Goal: Task Accomplishment & Management: Use online tool/utility

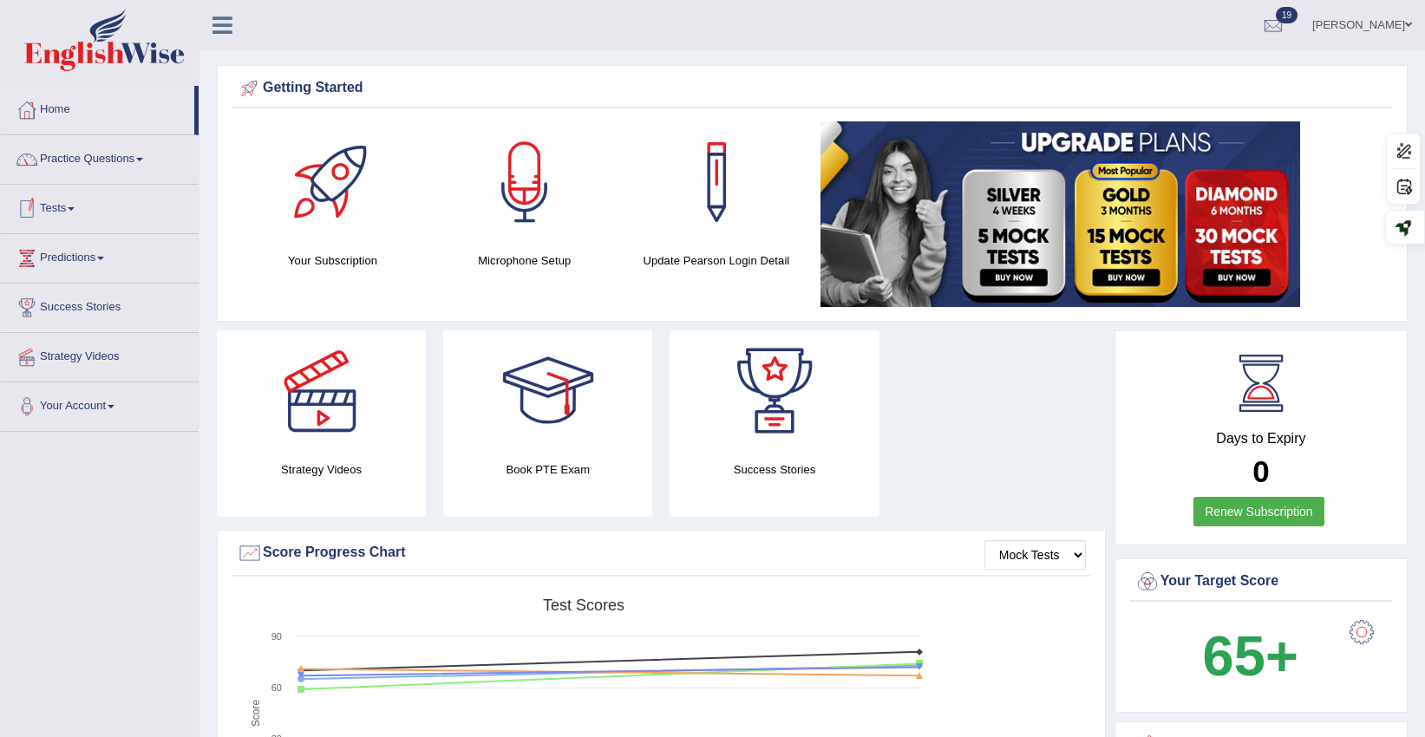
click at [68, 209] on link "Tests" at bounding box center [100, 206] width 198 height 43
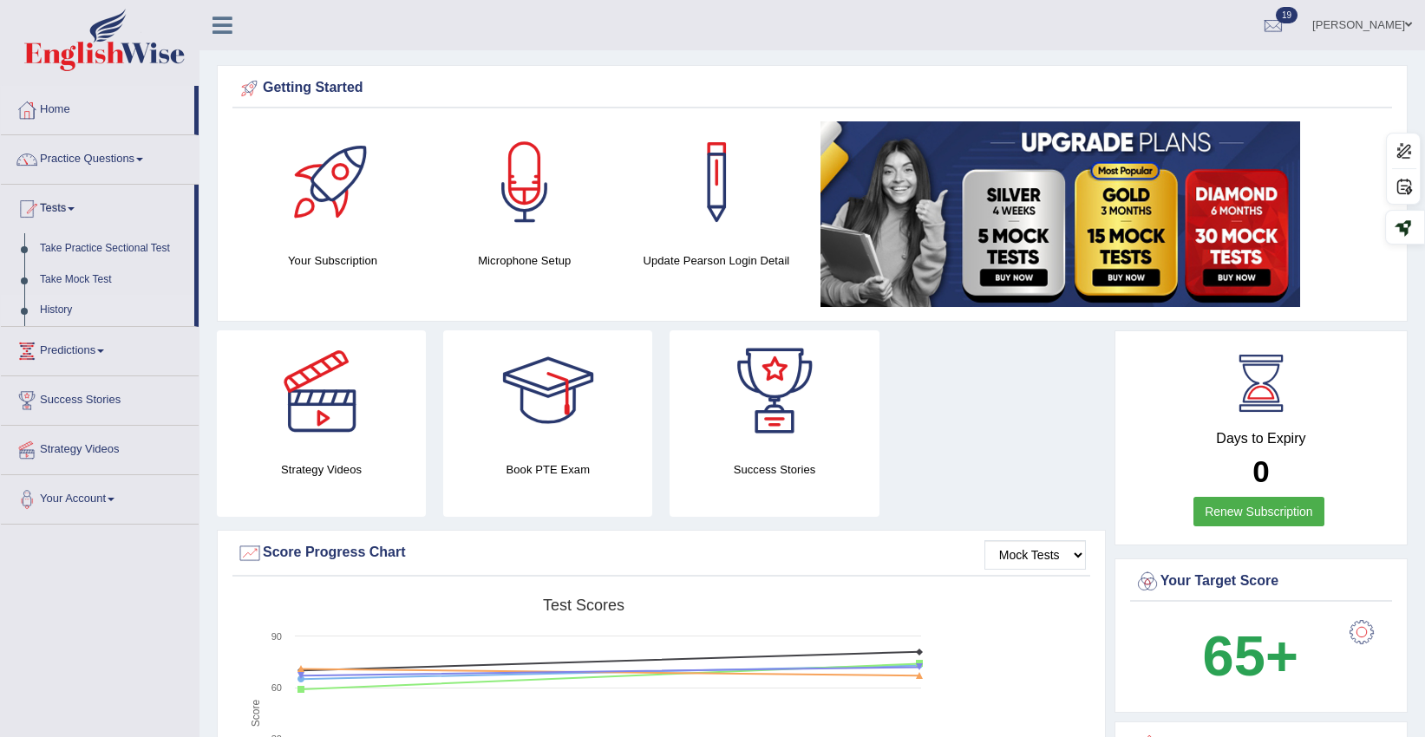
click at [66, 316] on link "History" at bounding box center [113, 310] width 162 height 31
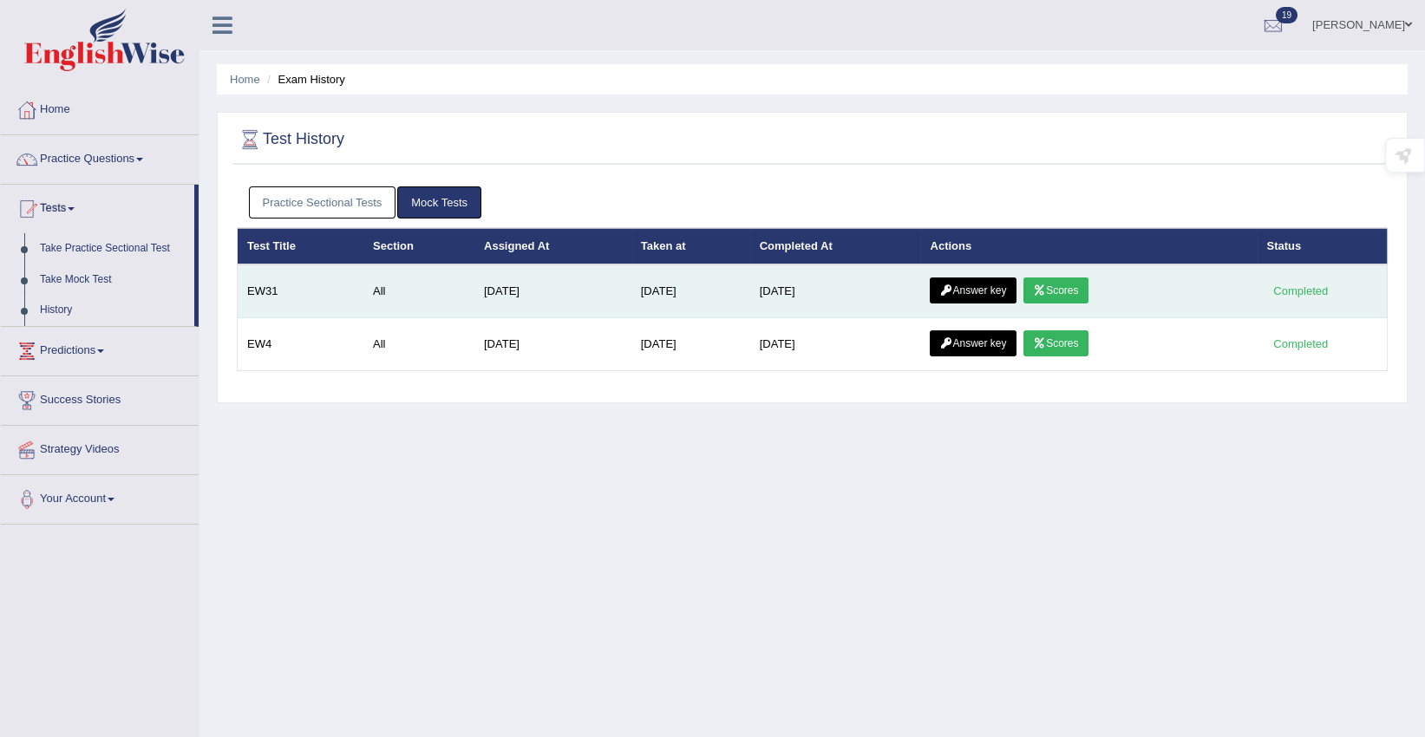
click at [1079, 284] on link "Scores" at bounding box center [1055, 290] width 64 height 26
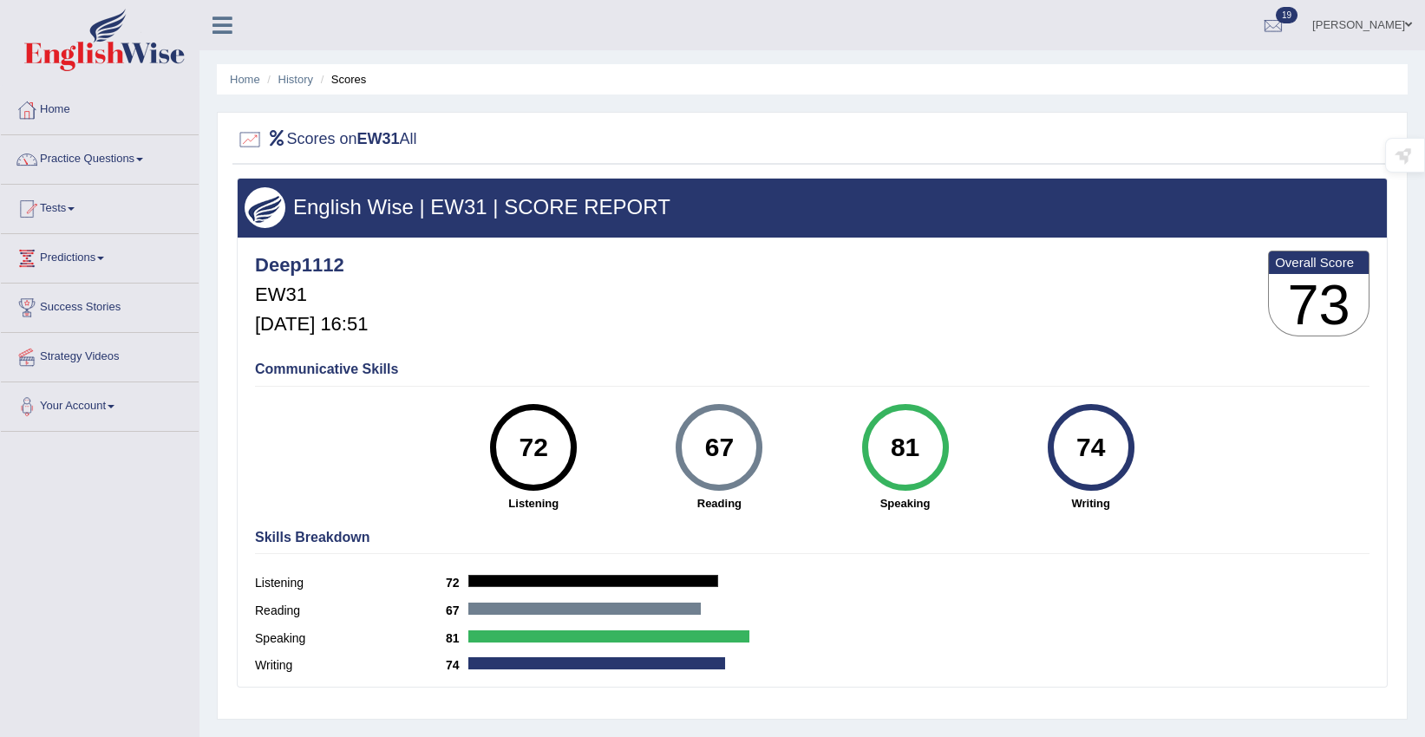
scroll to position [96, 0]
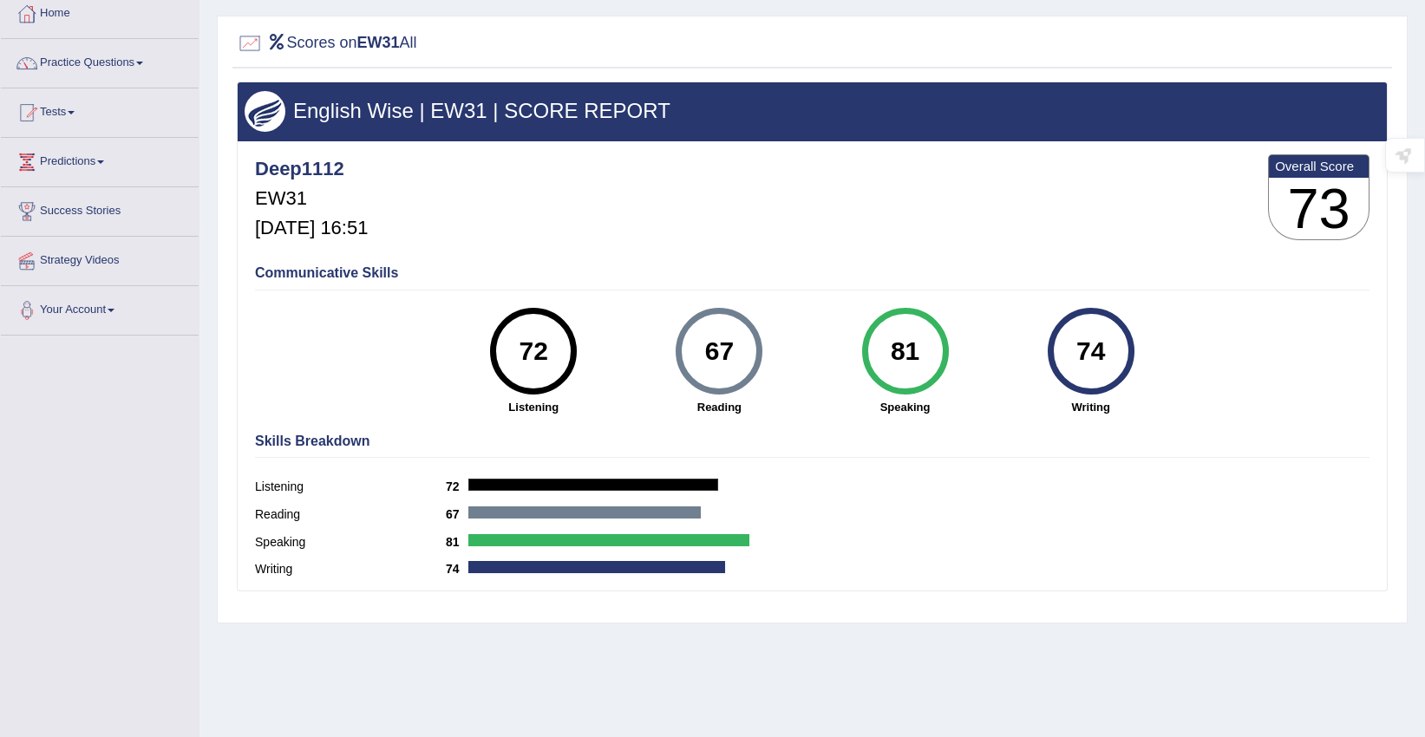
click at [98, 64] on link "Practice Questions" at bounding box center [100, 60] width 198 height 43
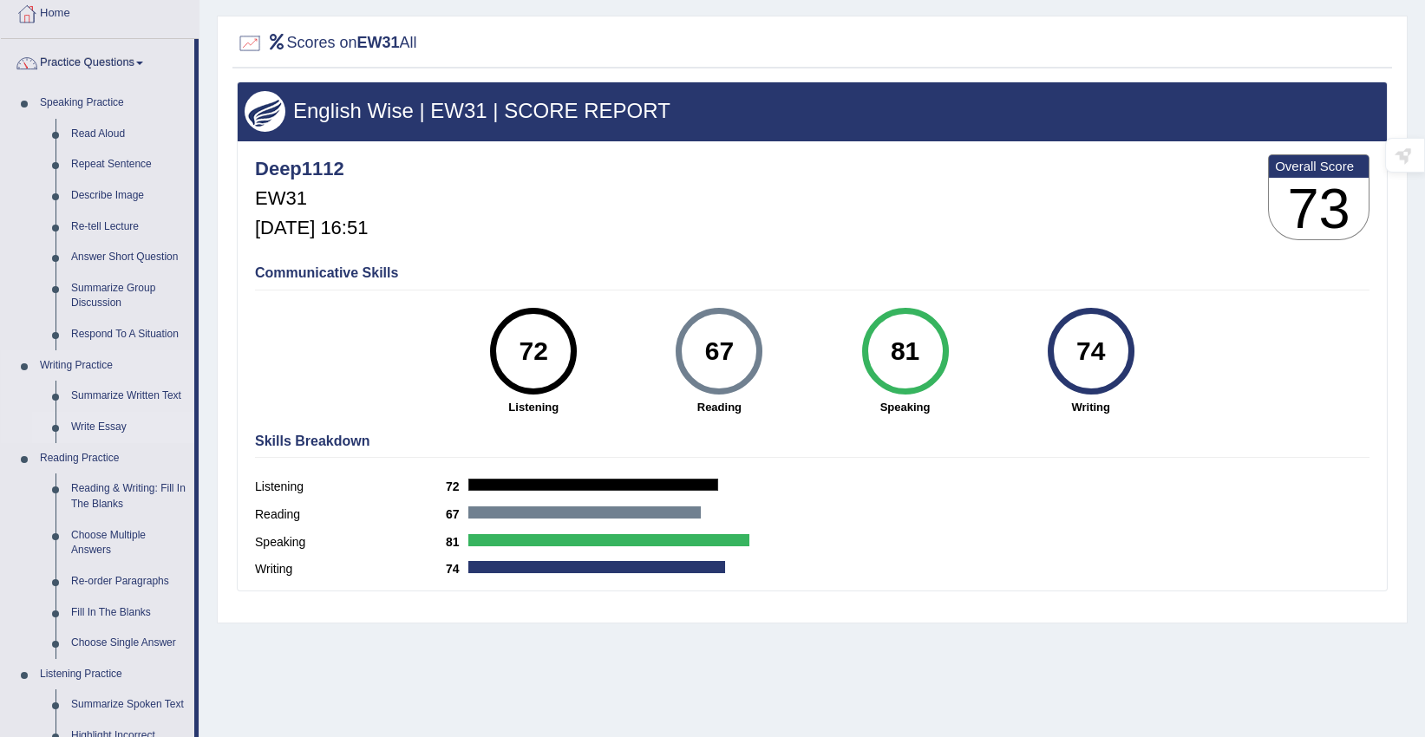
click at [104, 432] on link "Write Essay" at bounding box center [128, 427] width 131 height 31
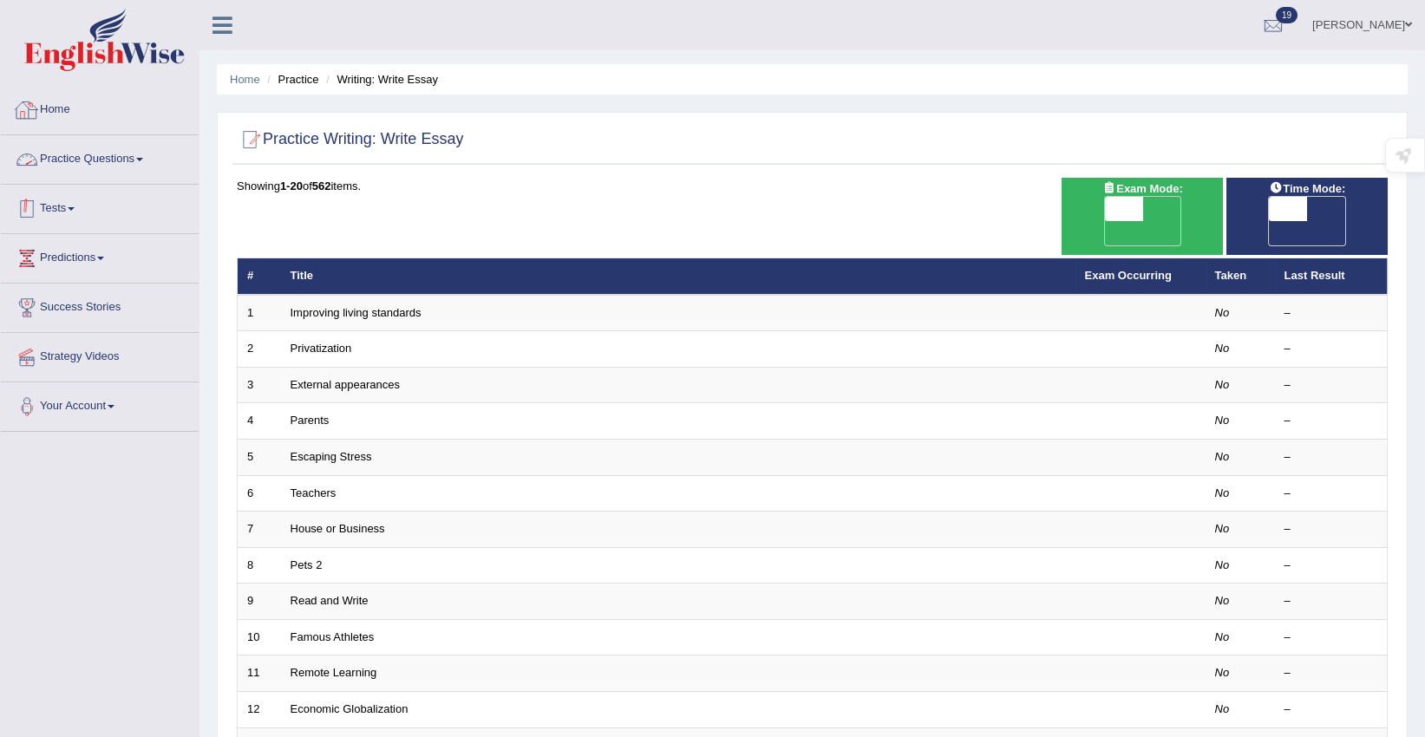
click at [53, 206] on link "Tests" at bounding box center [100, 206] width 198 height 43
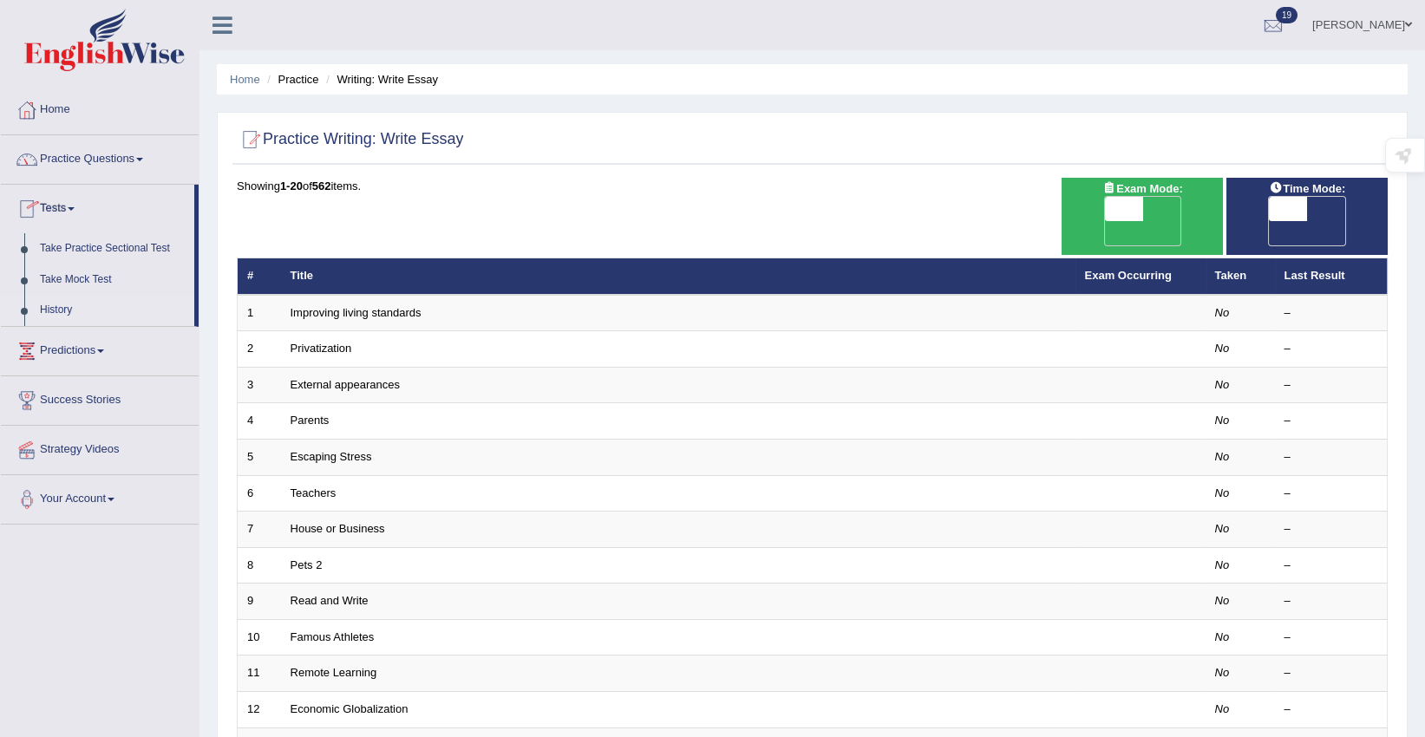
click at [56, 311] on link "History" at bounding box center [113, 310] width 162 height 31
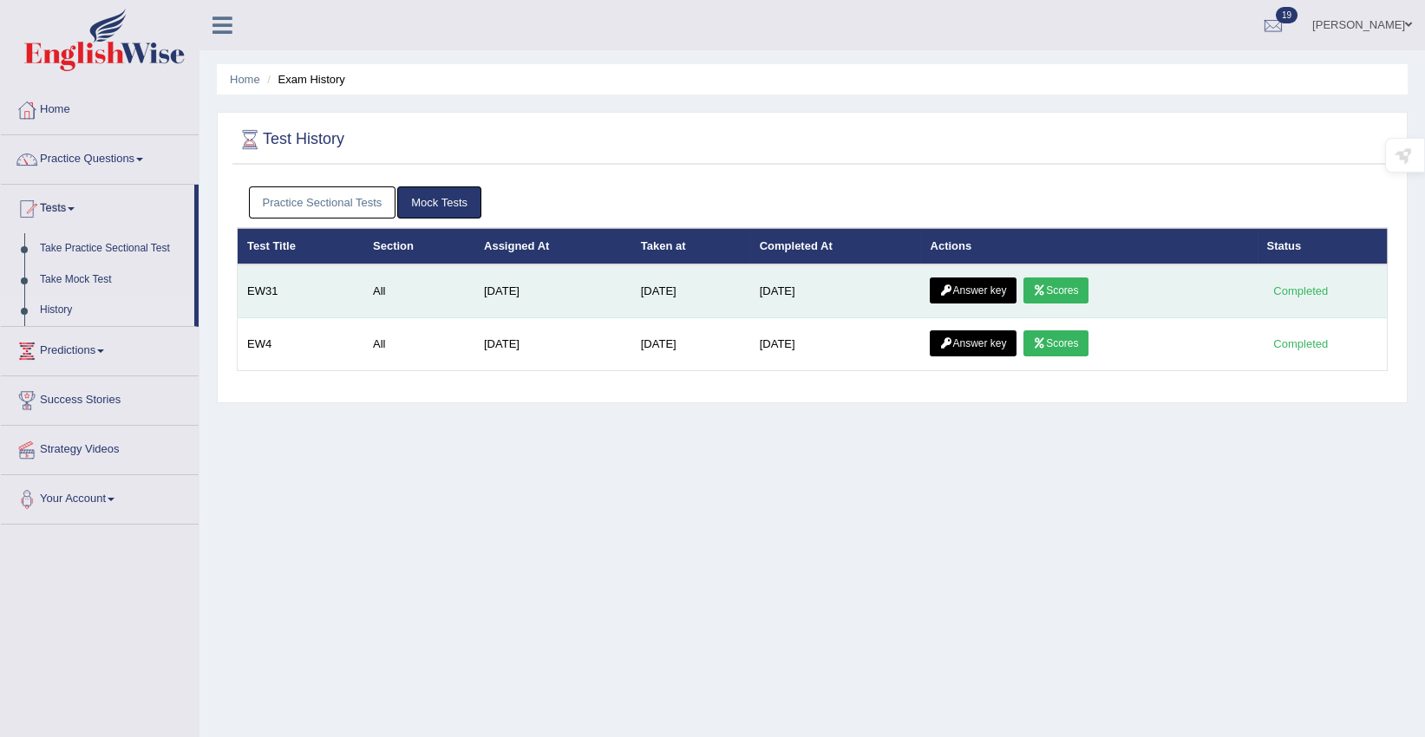
click at [978, 292] on link "Answer key" at bounding box center [972, 290] width 86 height 26
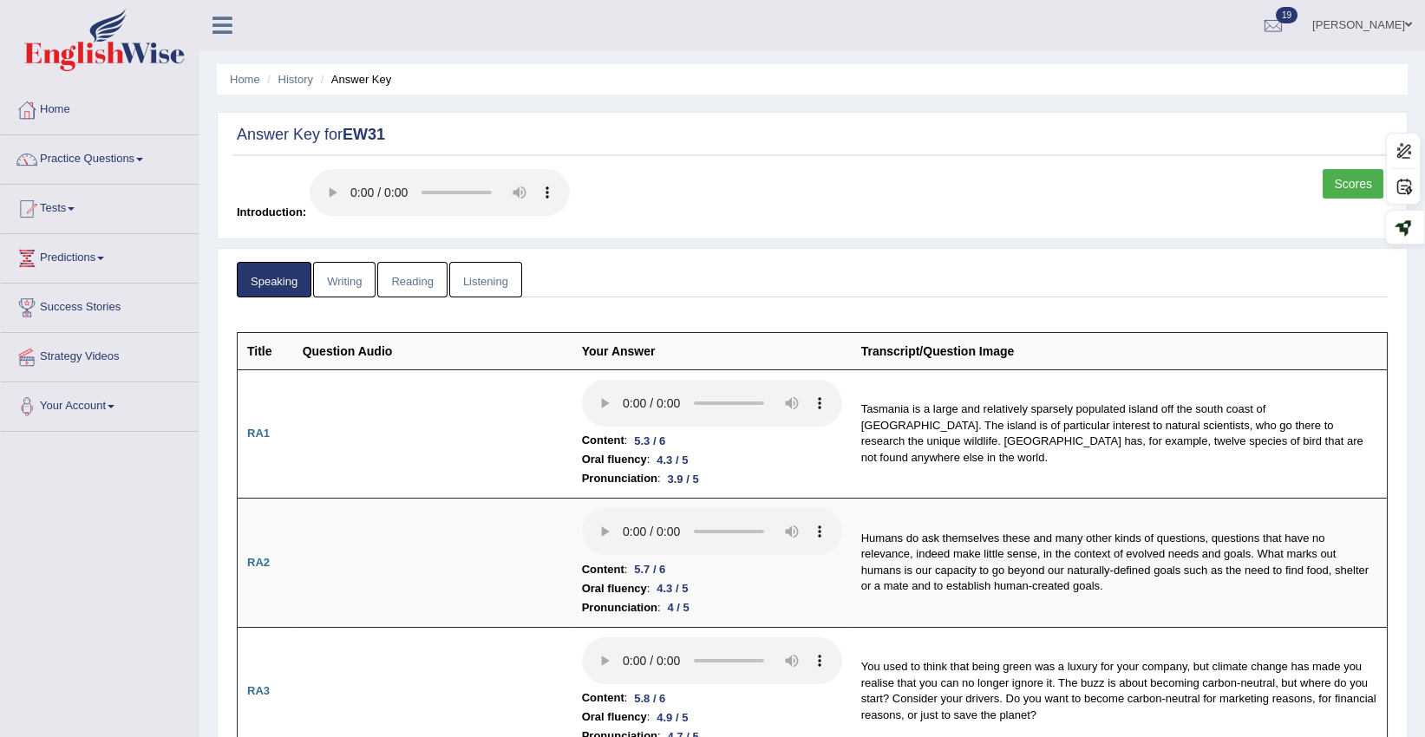
click at [364, 287] on link "Writing" at bounding box center [344, 280] width 62 height 36
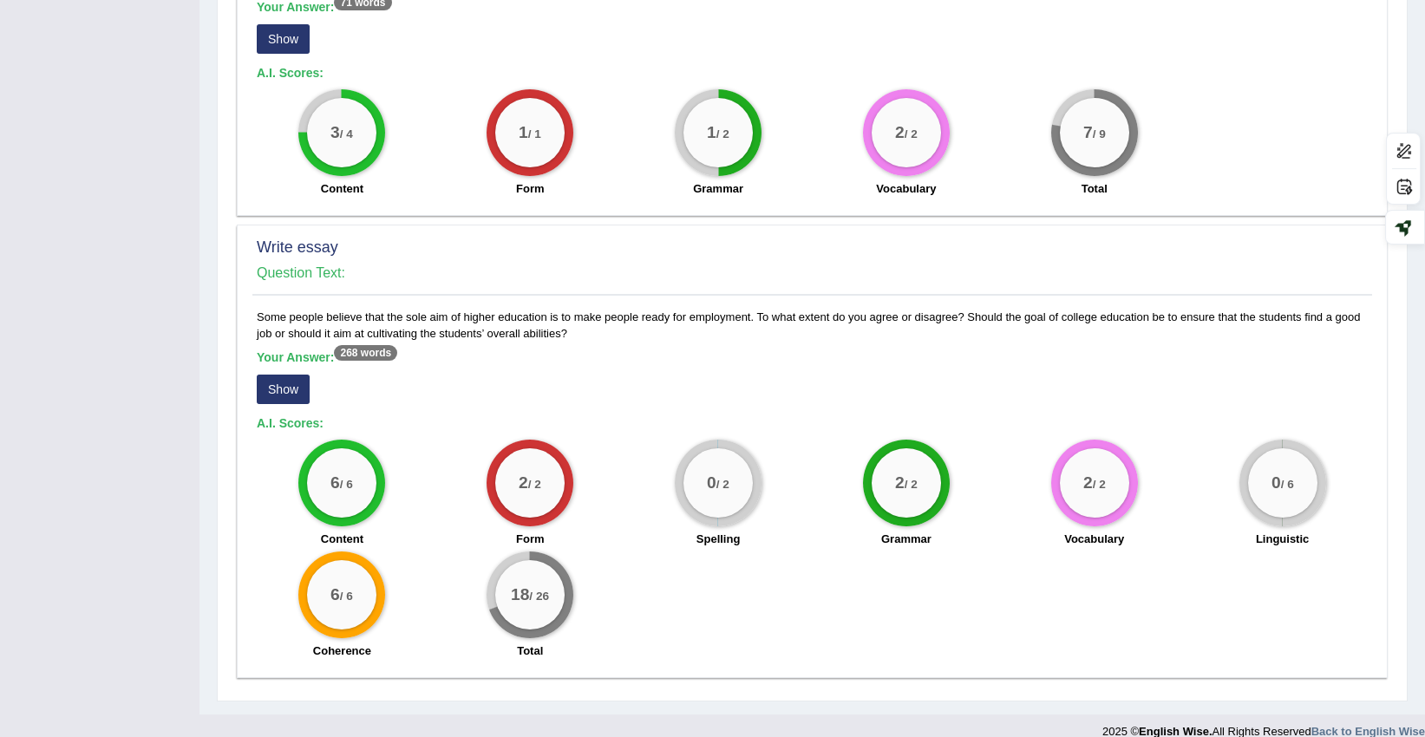
scroll to position [1107, 0]
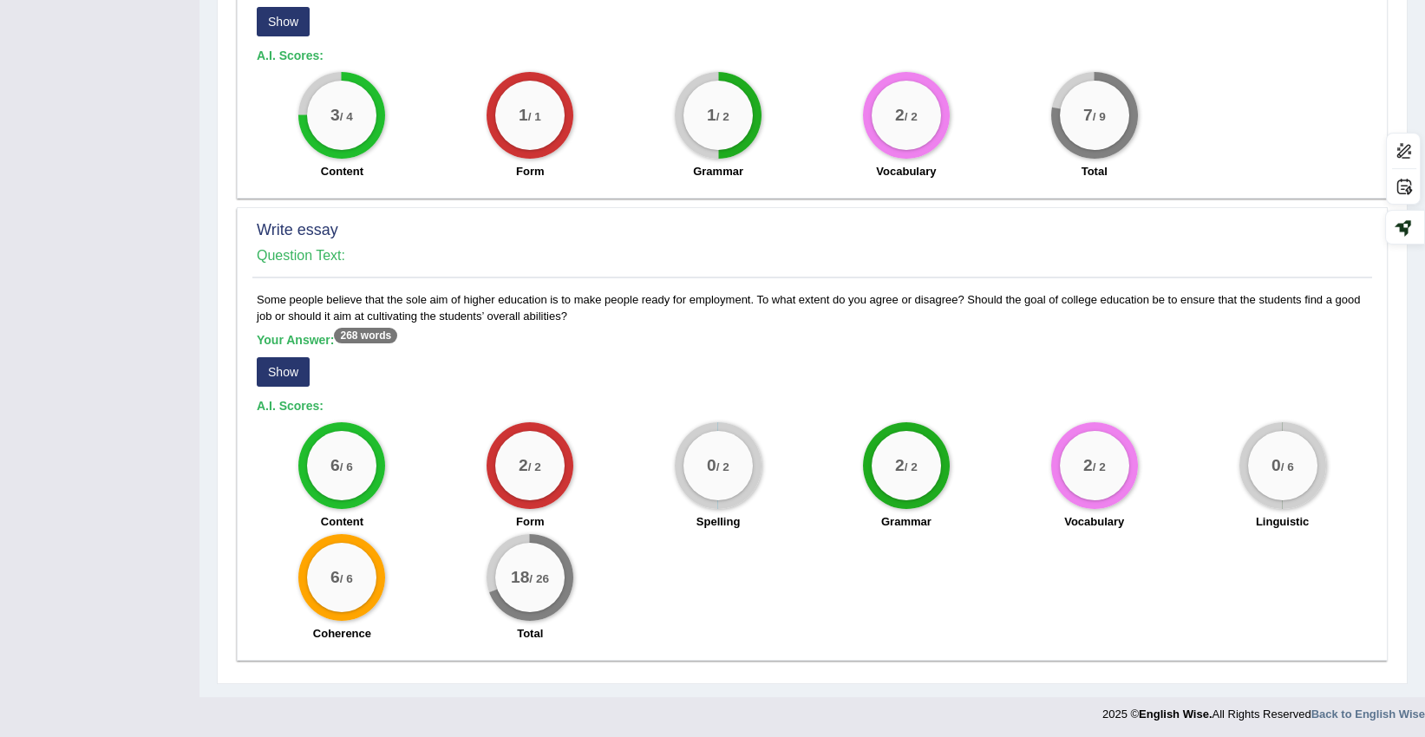
click at [286, 357] on button "Show" at bounding box center [283, 371] width 53 height 29
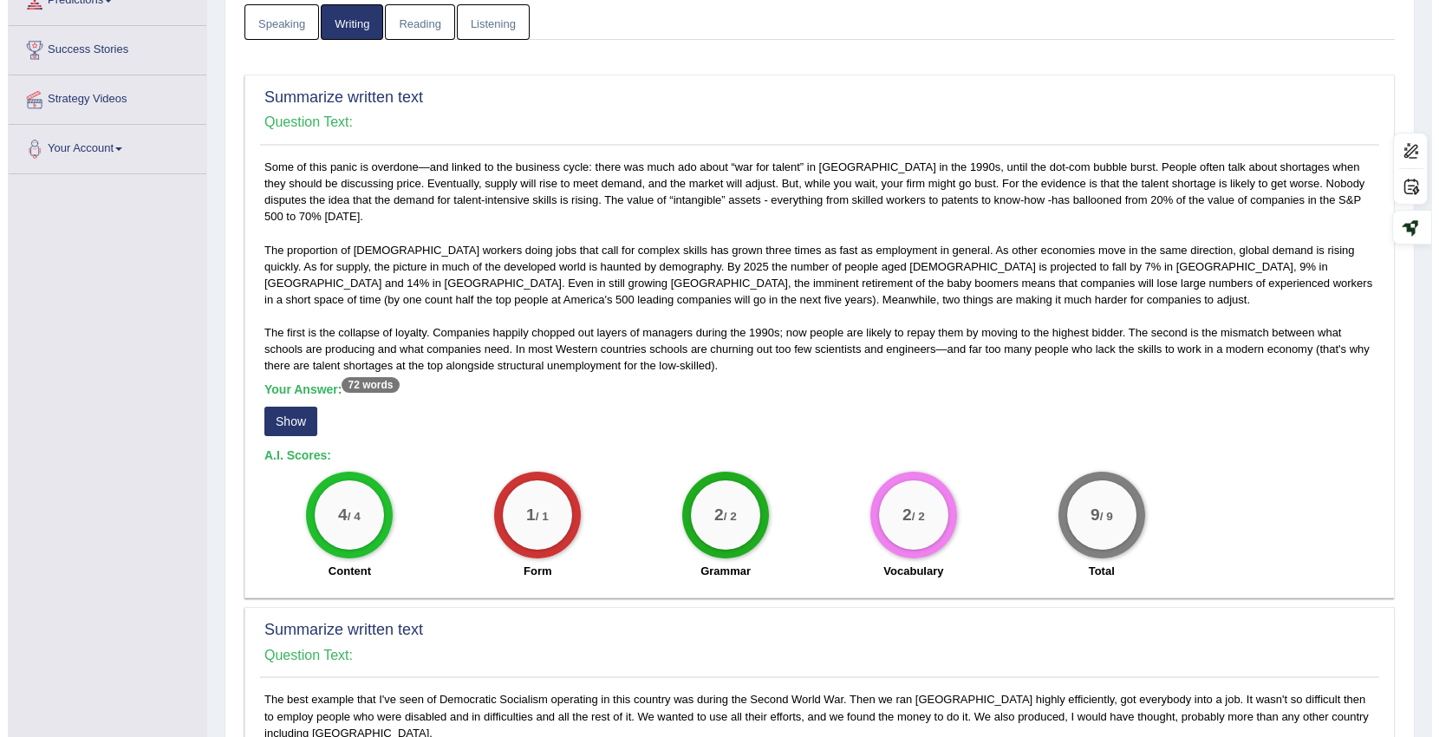
scroll to position [289, 0]
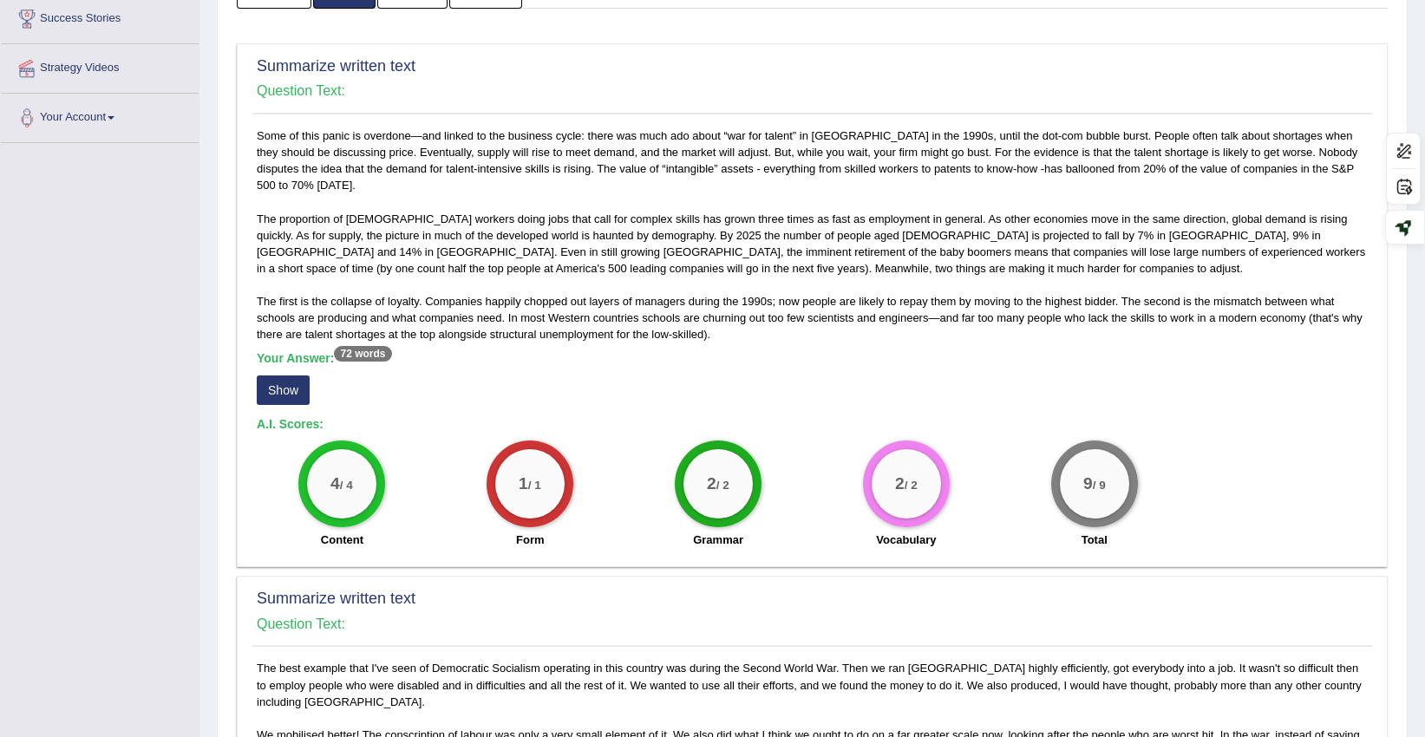
click at [302, 390] on button "Show" at bounding box center [283, 389] width 53 height 29
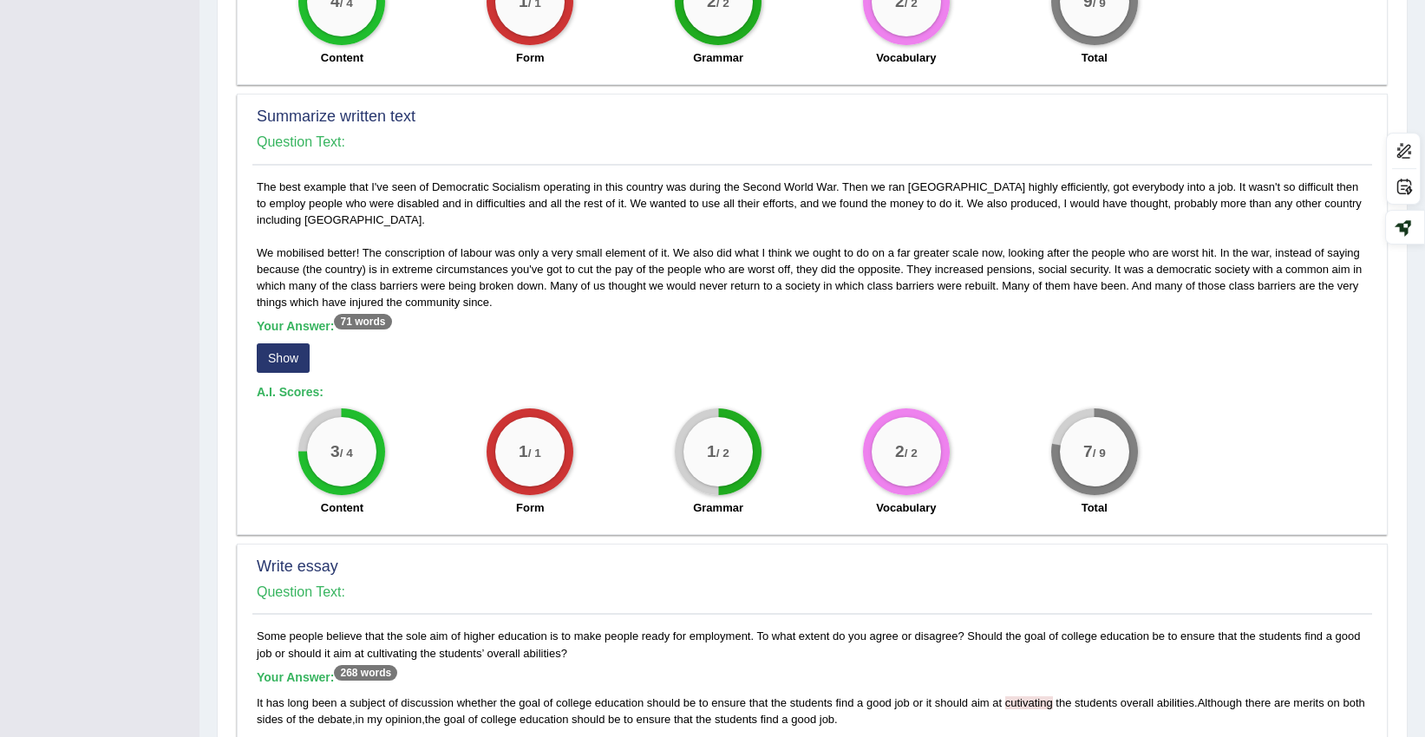
scroll to position [770, 0]
click at [277, 357] on button "Show" at bounding box center [283, 357] width 53 height 29
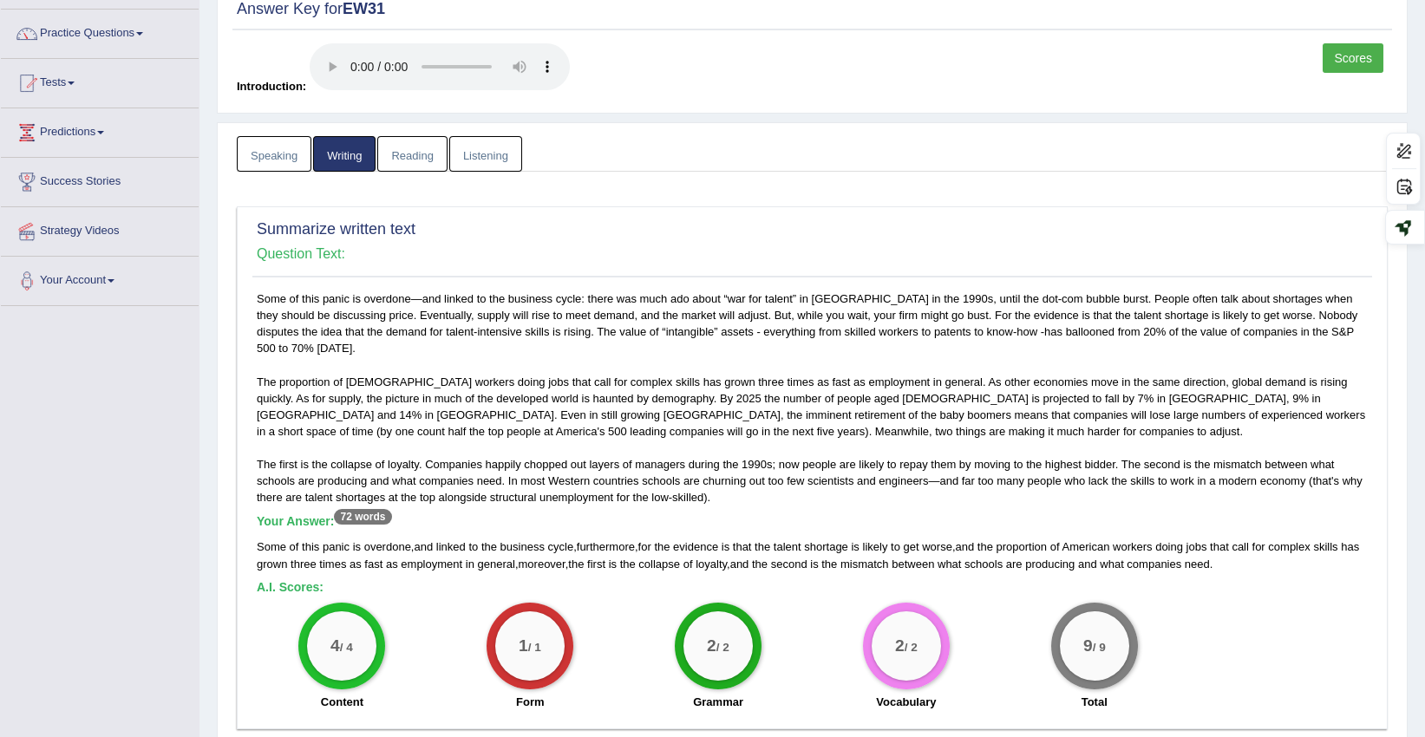
scroll to position [0, 0]
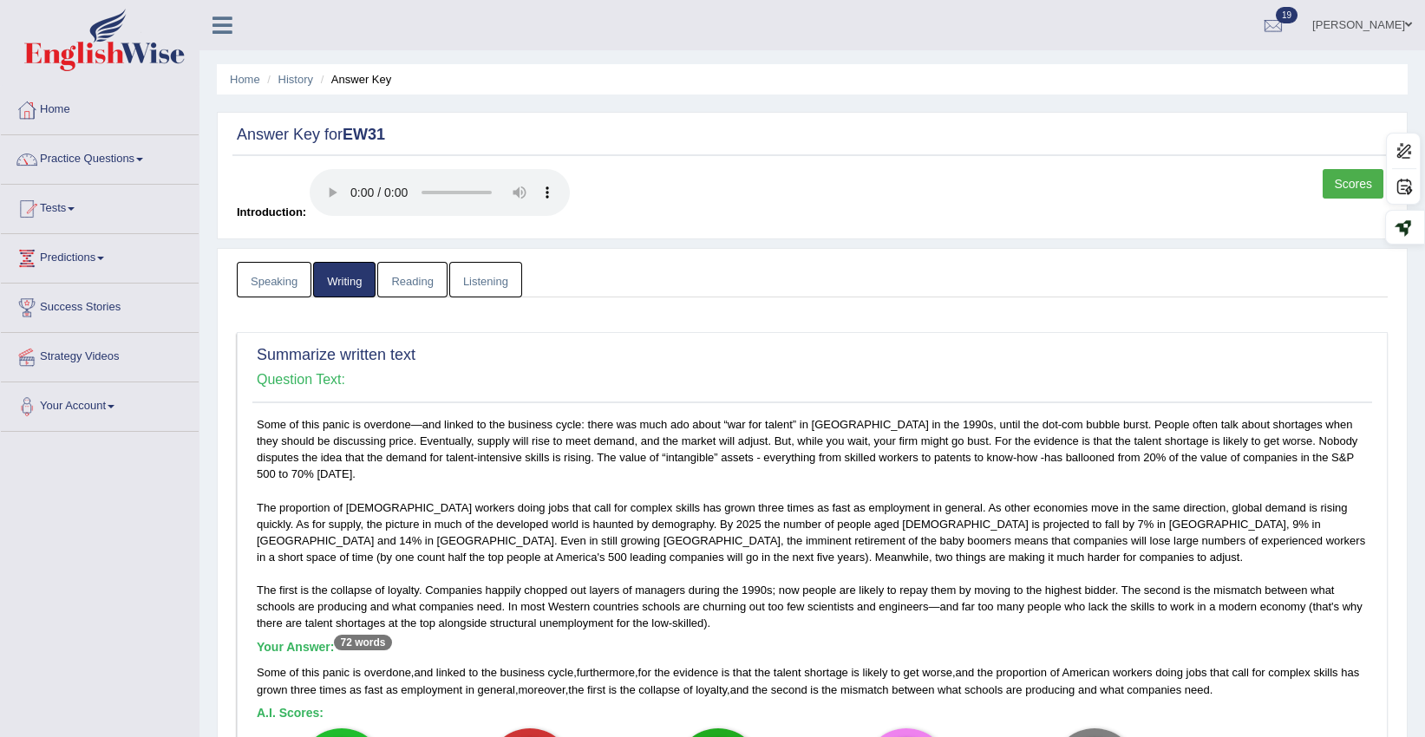
click at [409, 278] on link "Reading" at bounding box center [411, 280] width 69 height 36
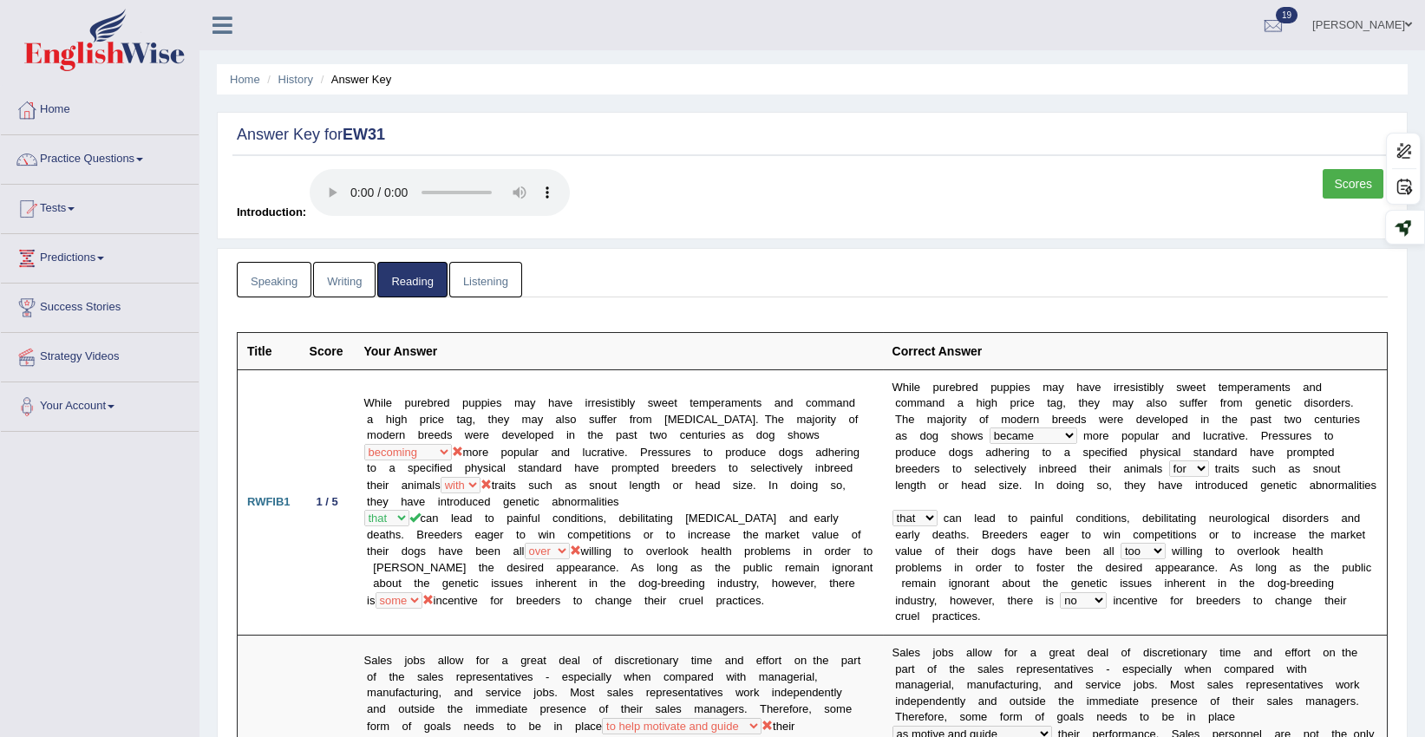
click at [508, 279] on link "Listening" at bounding box center [485, 280] width 73 height 36
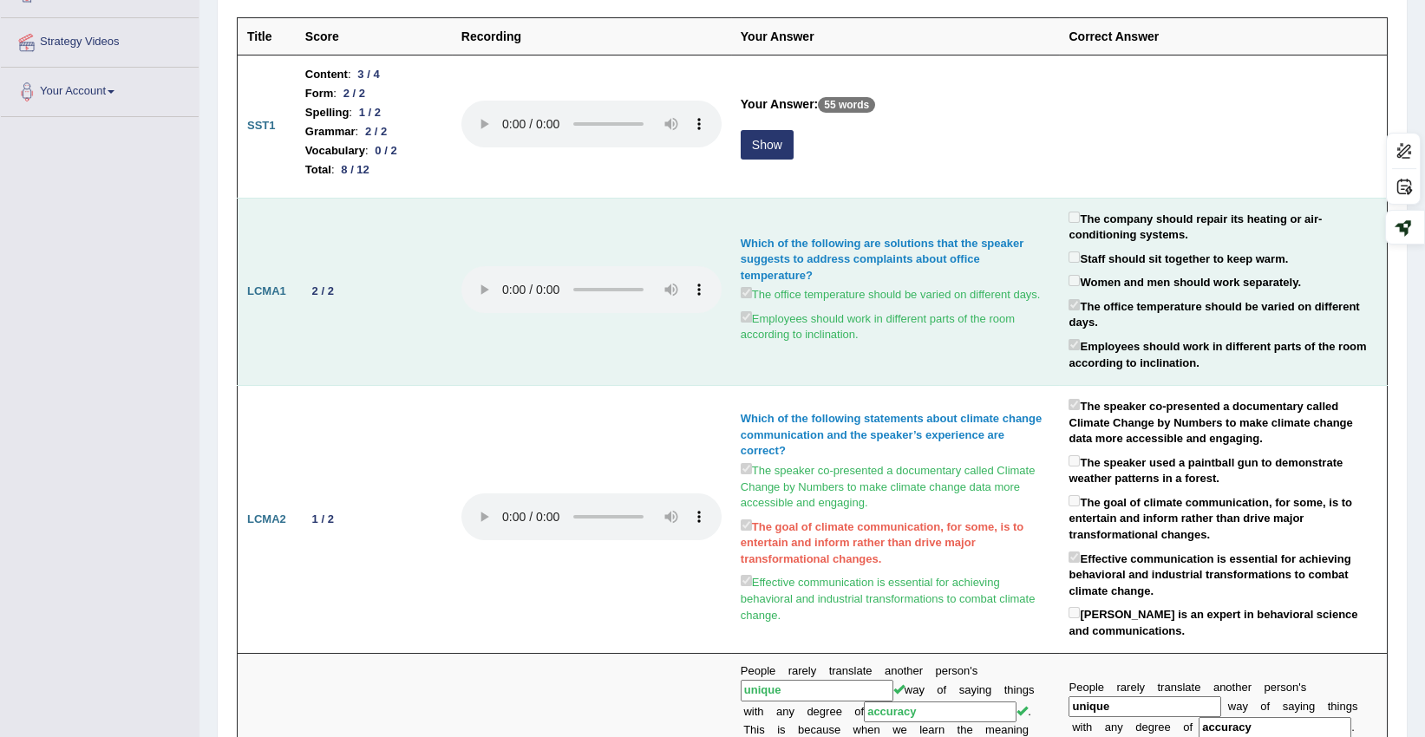
scroll to position [289, 0]
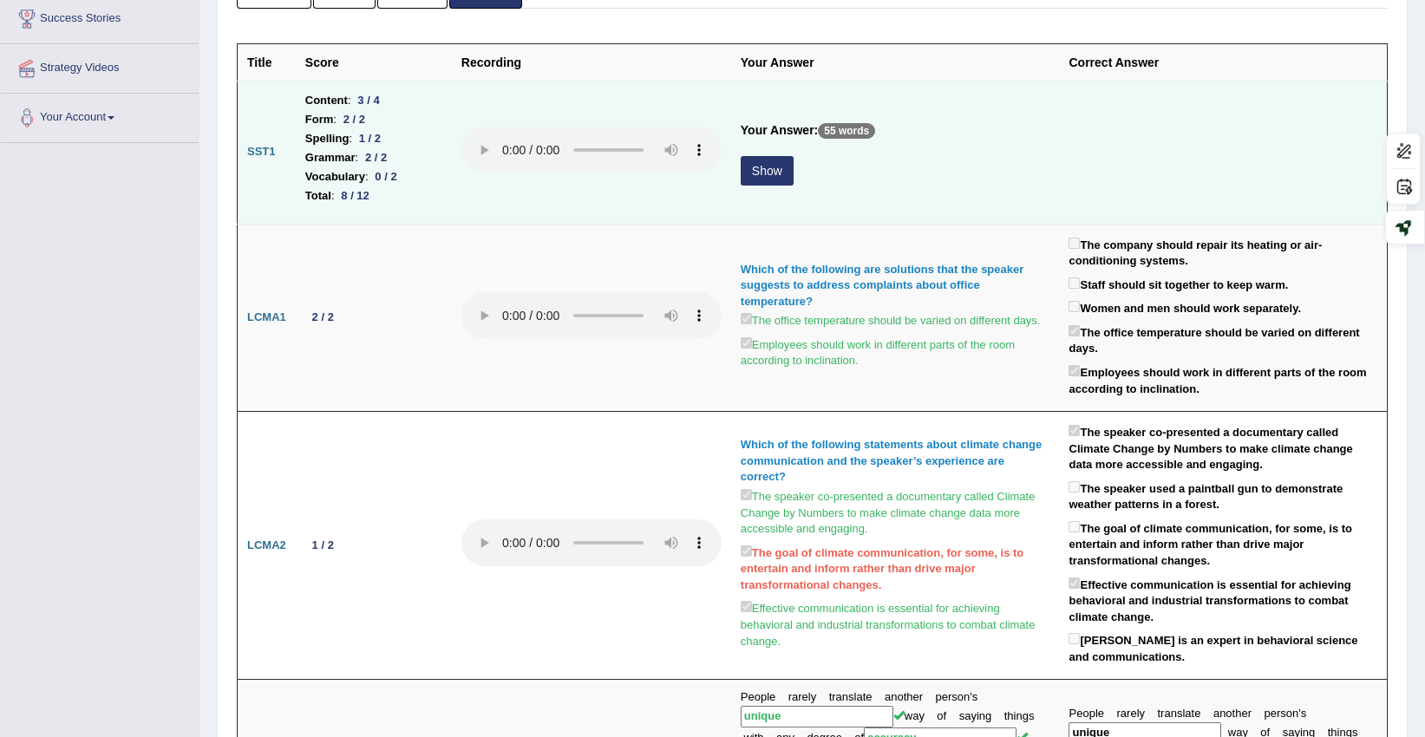
click at [780, 177] on button "Show" at bounding box center [766, 170] width 53 height 29
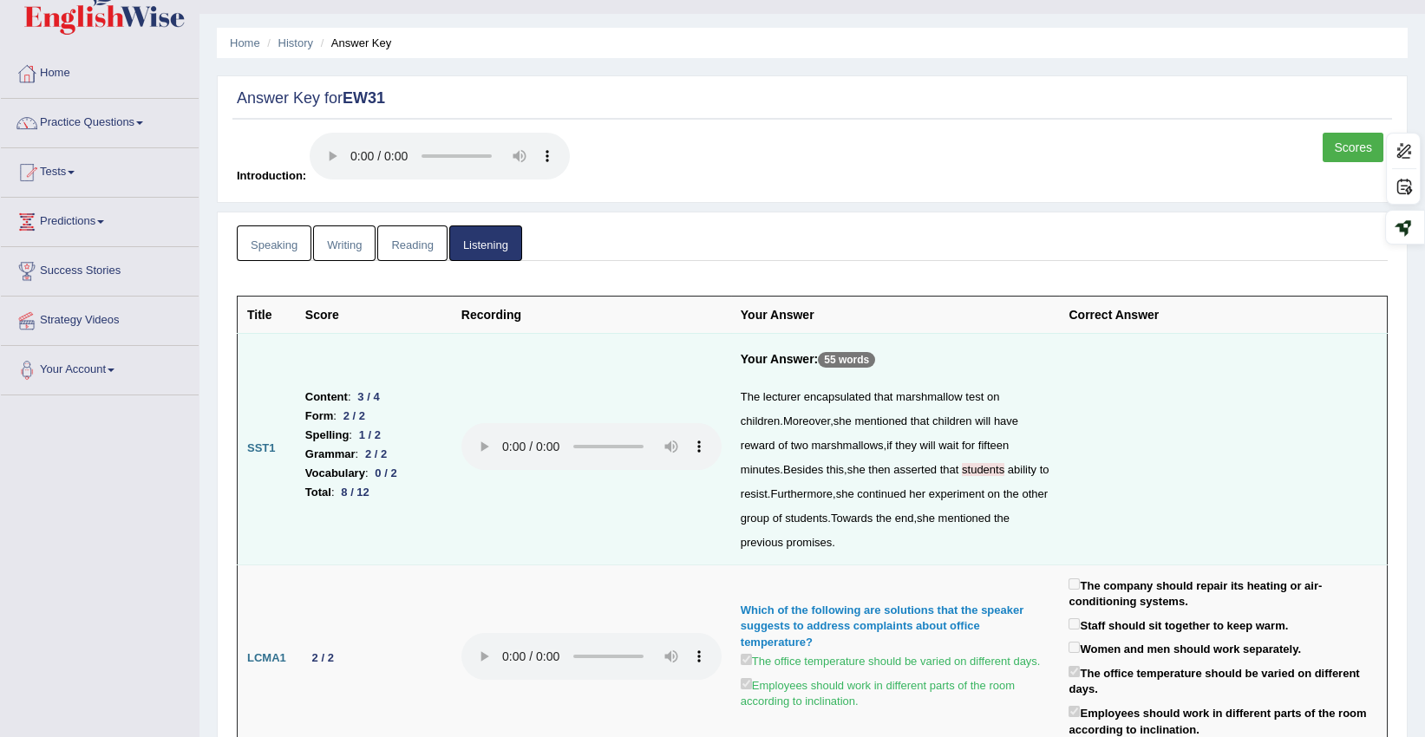
scroll to position [0, 0]
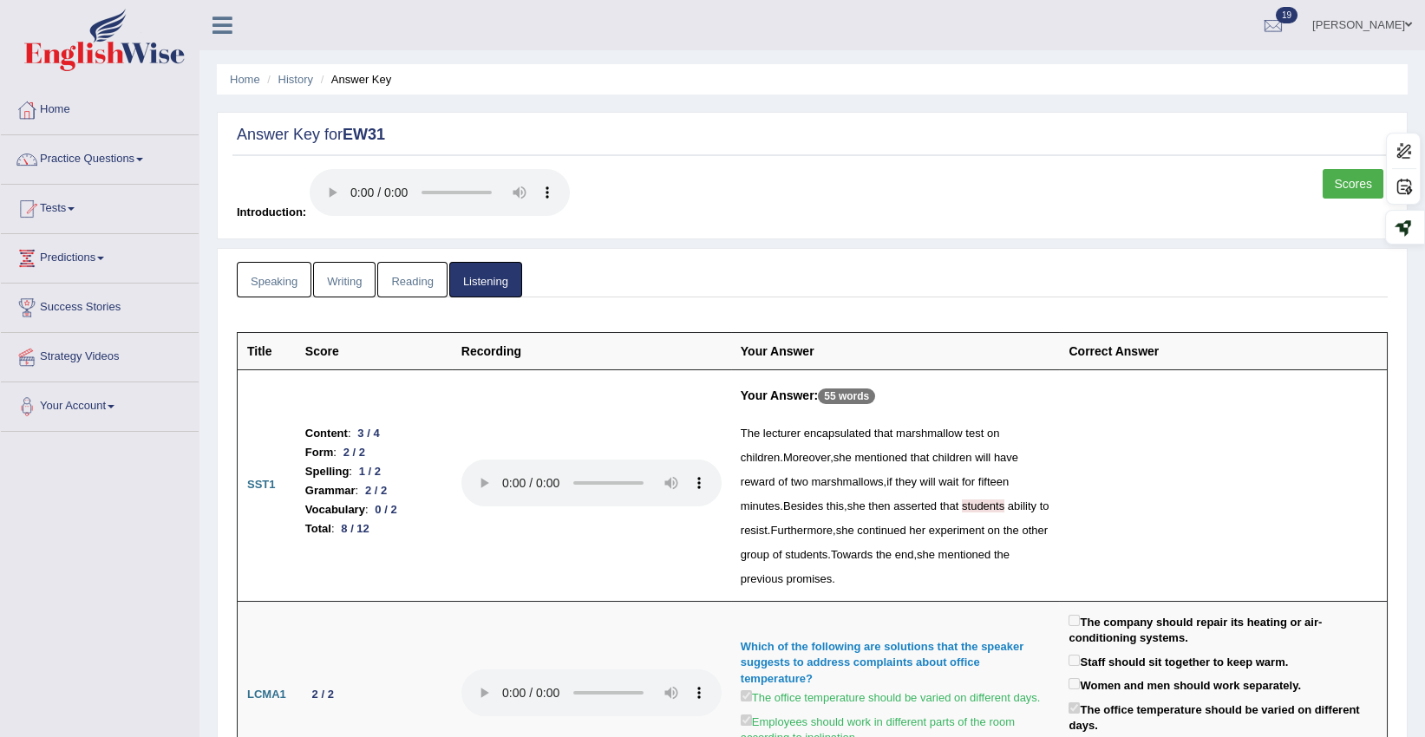
click at [508, 270] on link "Listening" at bounding box center [485, 280] width 73 height 36
click at [498, 277] on link "Listening" at bounding box center [485, 280] width 73 height 36
click at [424, 283] on link "Reading" at bounding box center [411, 280] width 69 height 36
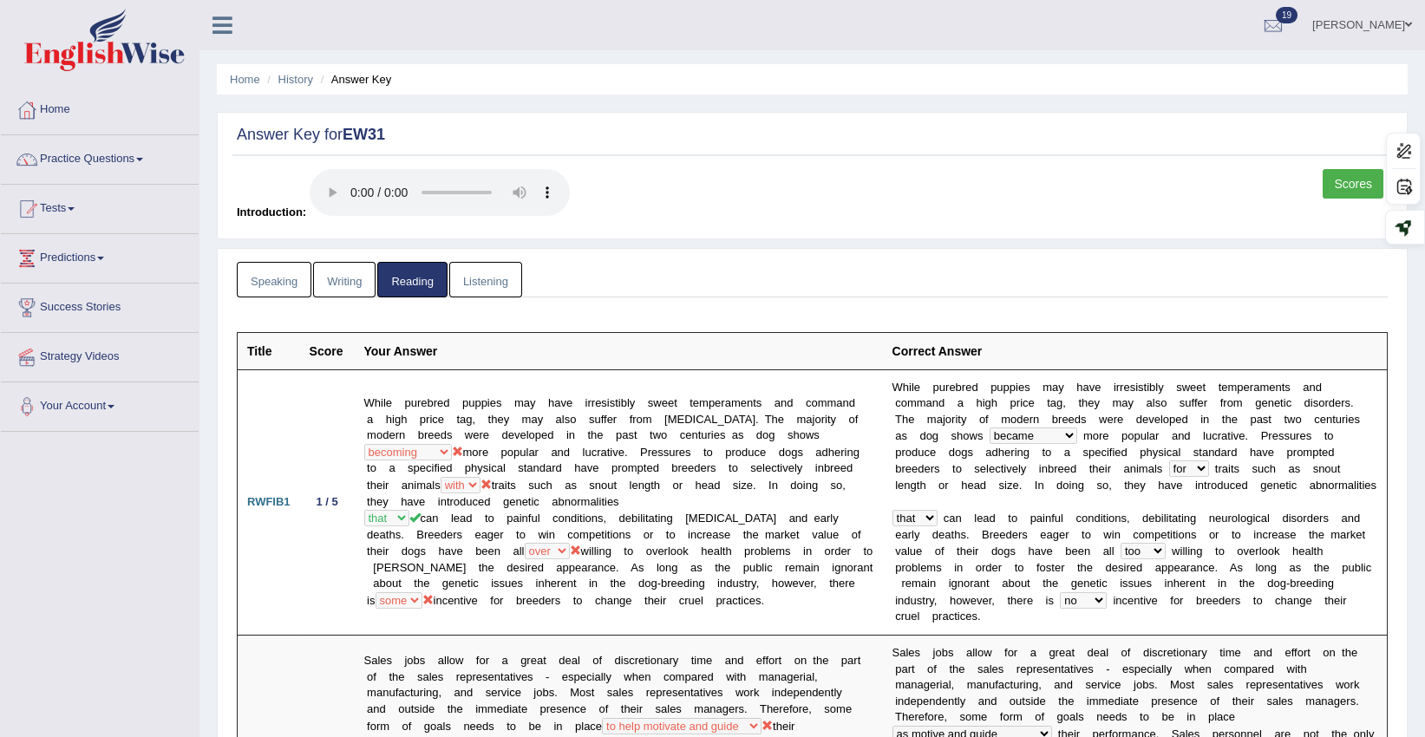
click at [479, 270] on link "Listening" at bounding box center [485, 280] width 73 height 36
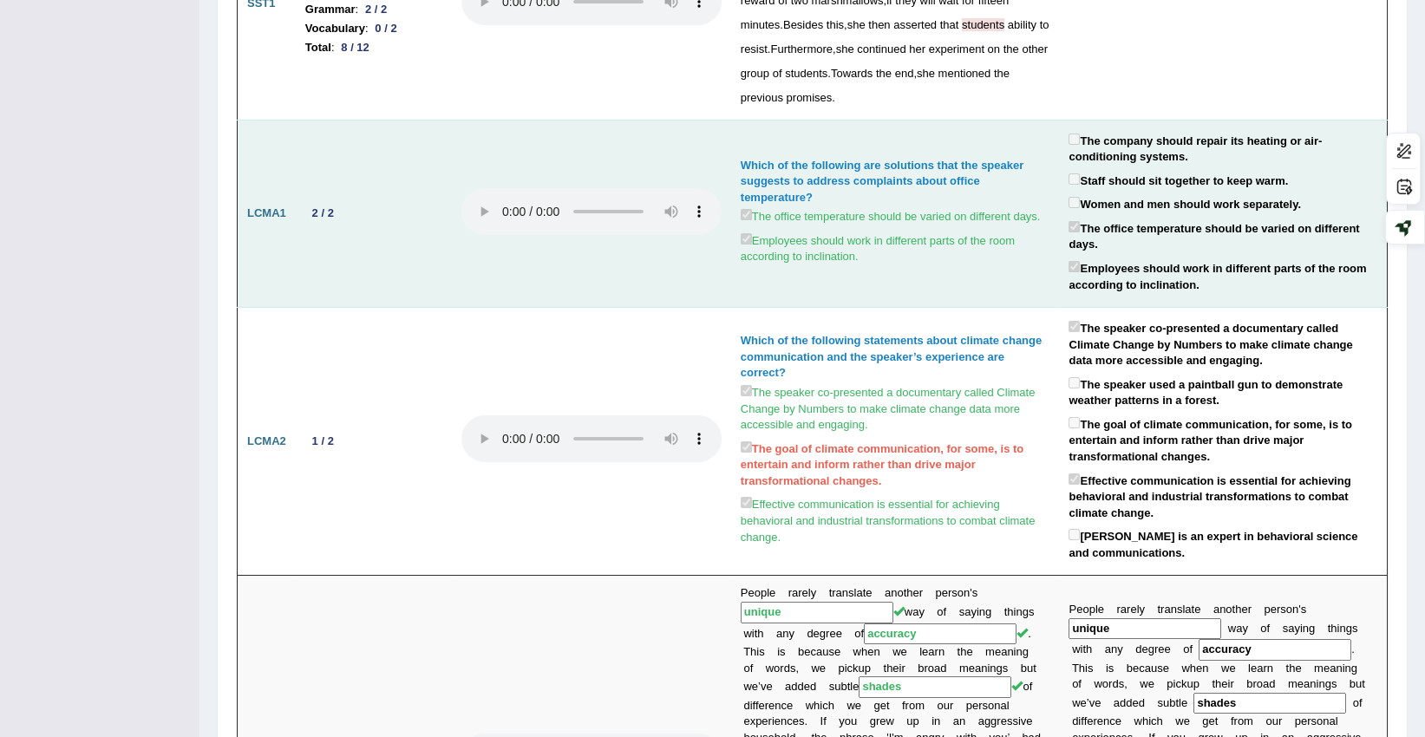
scroll to position [289, 0]
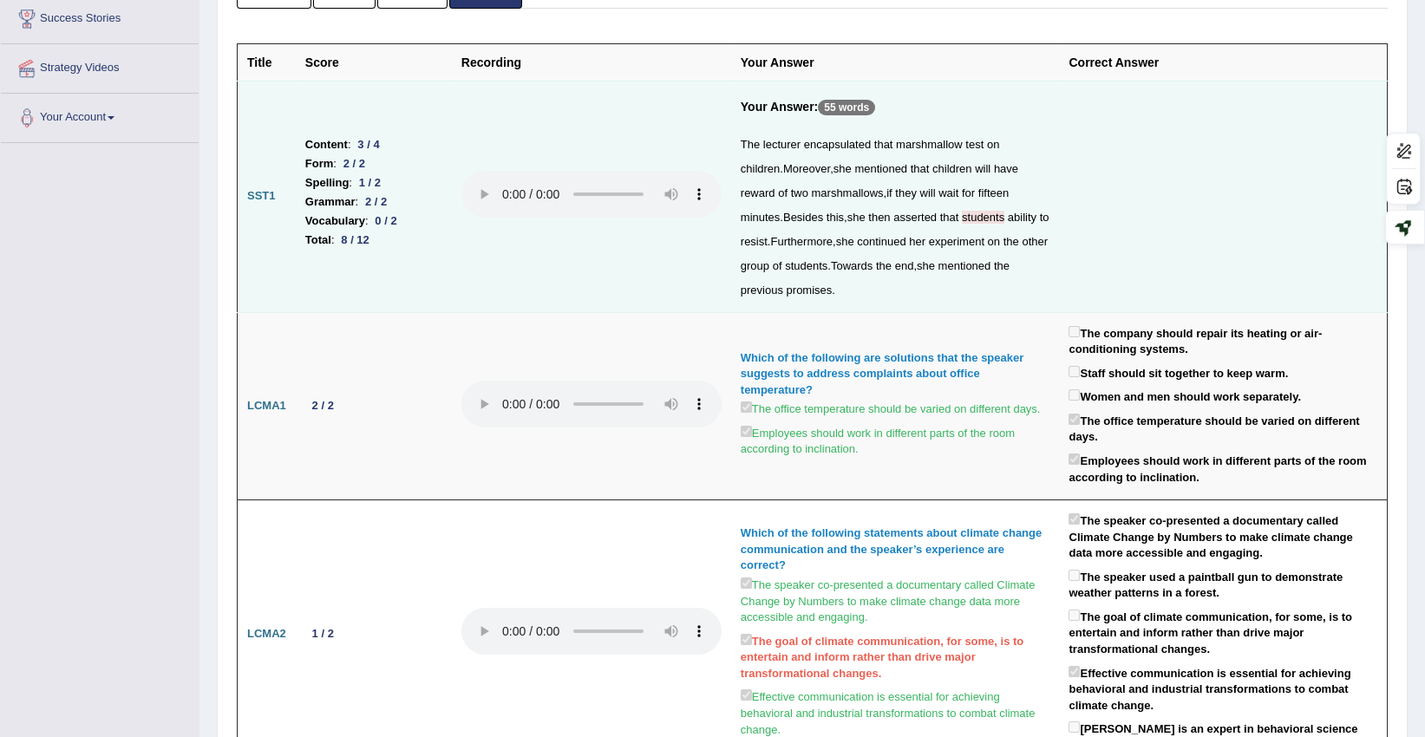
click at [284, 192] on td "SST1" at bounding box center [267, 197] width 58 height 232
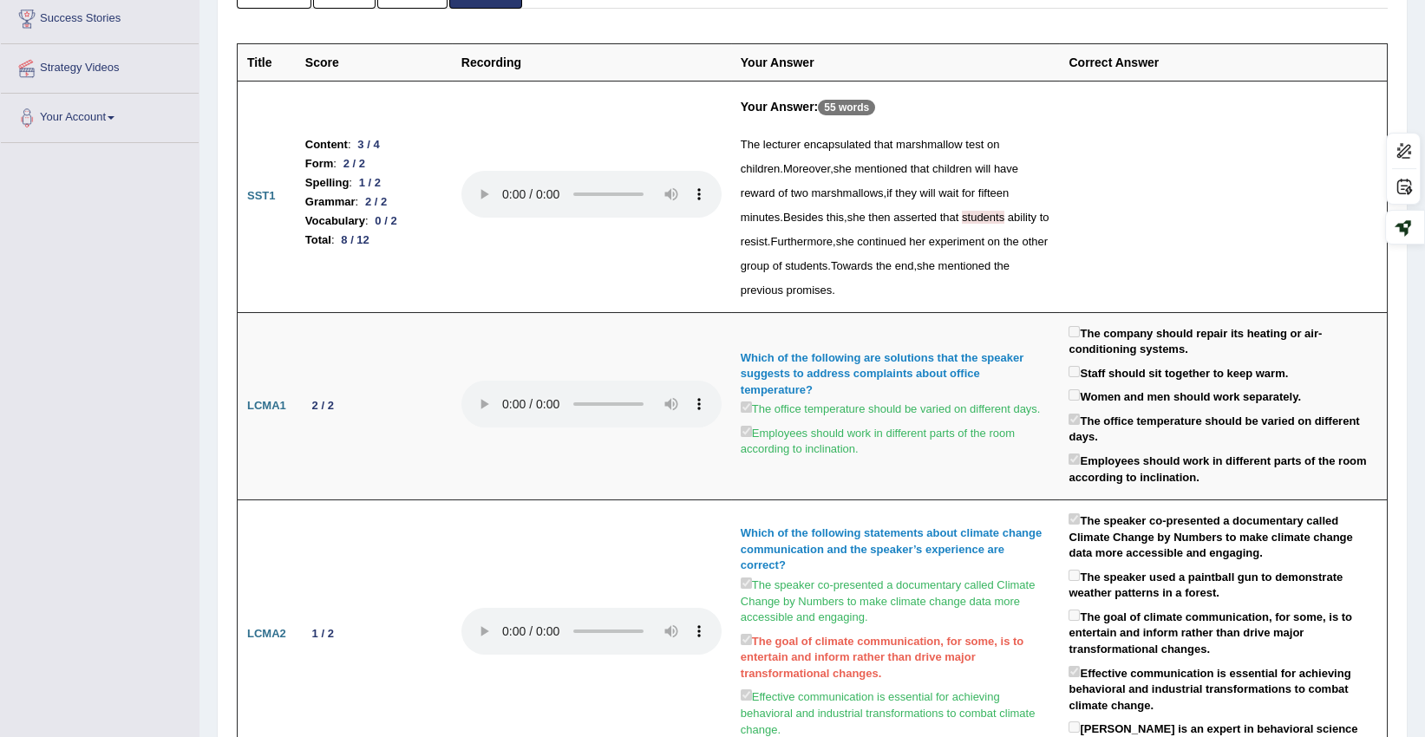
click at [962, 219] on span "students" at bounding box center [983, 217] width 42 height 13
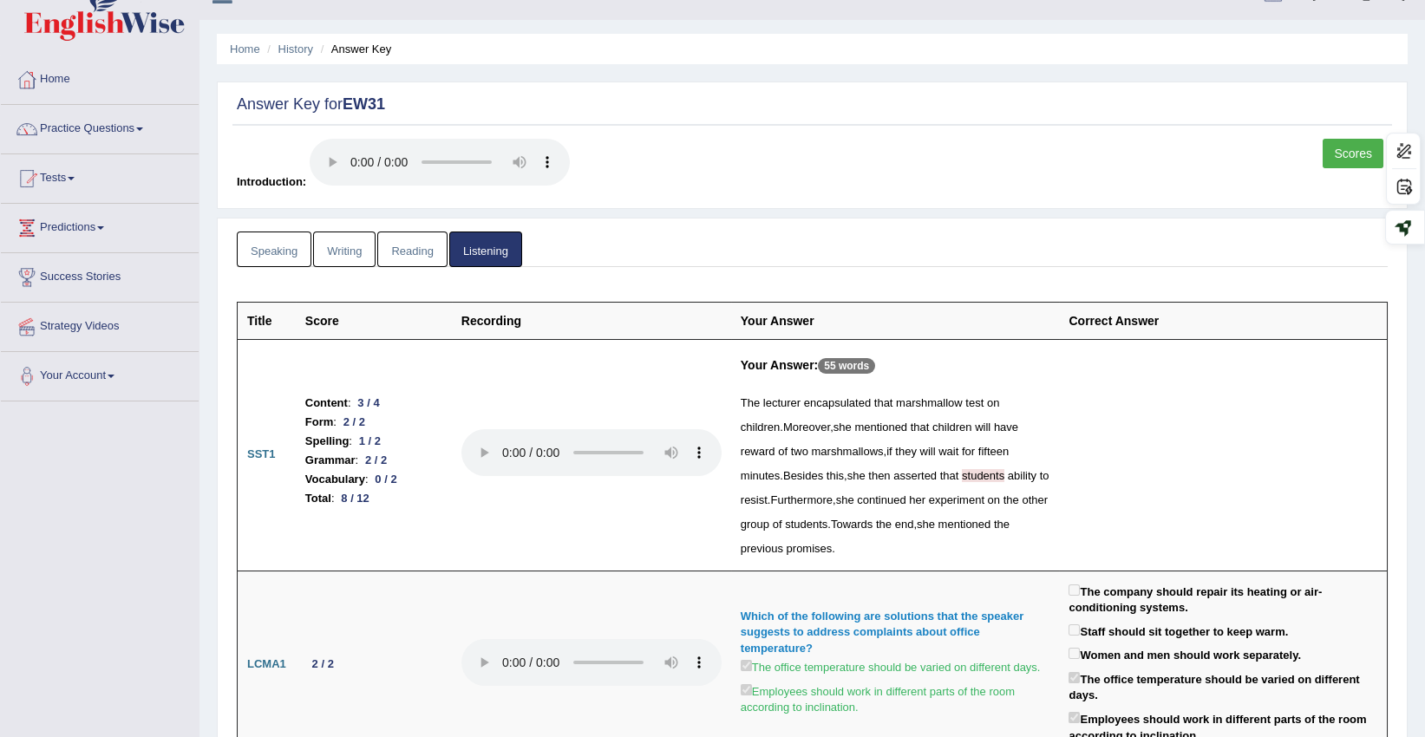
scroll to position [0, 0]
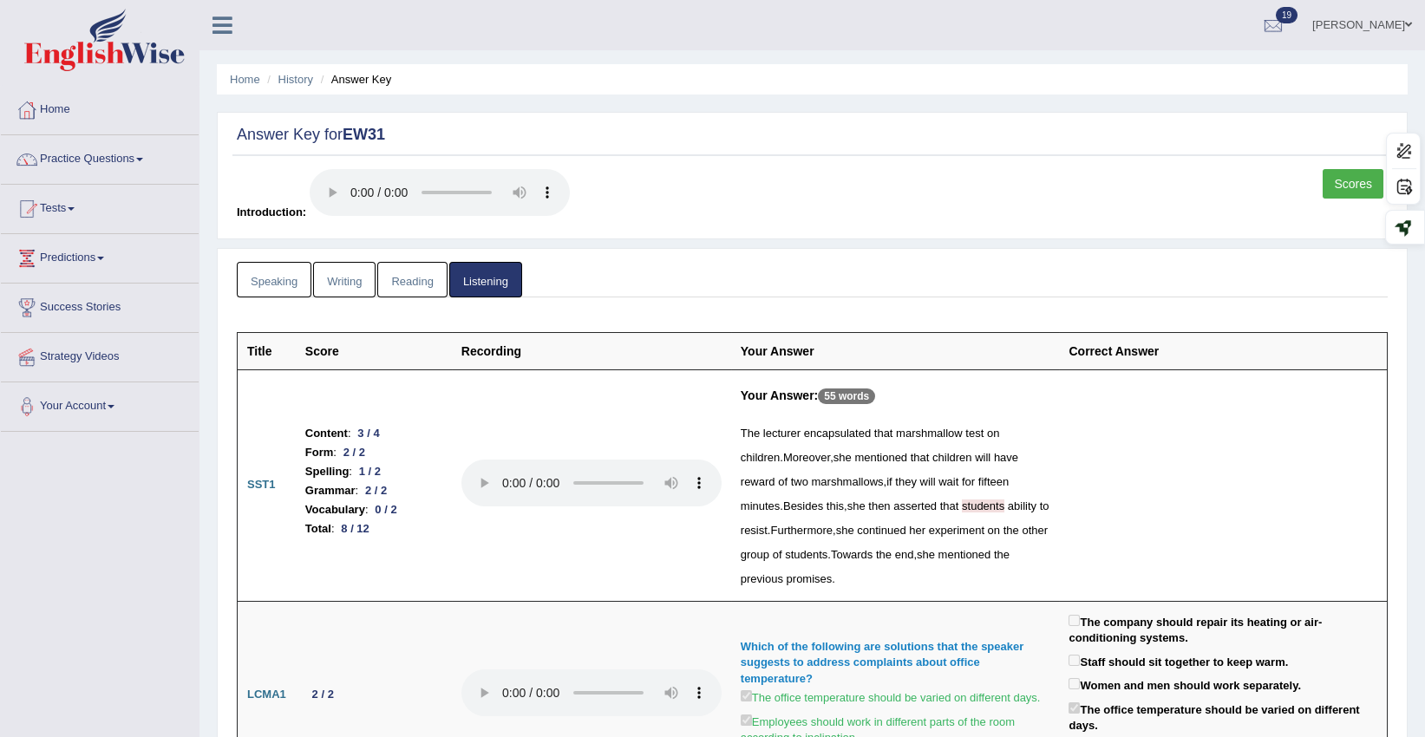
click at [347, 284] on link "Writing" at bounding box center [344, 280] width 62 height 36
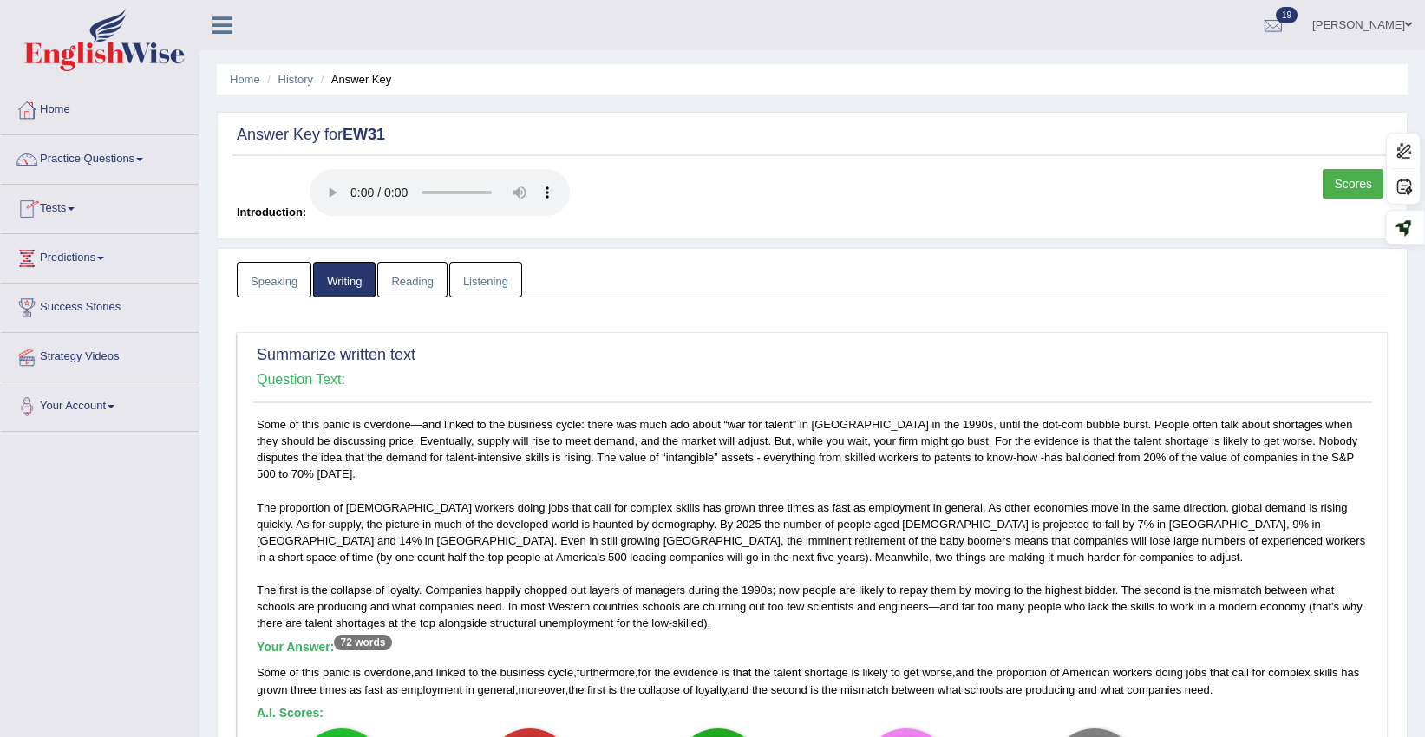
click at [67, 205] on link "Tests" at bounding box center [100, 206] width 198 height 43
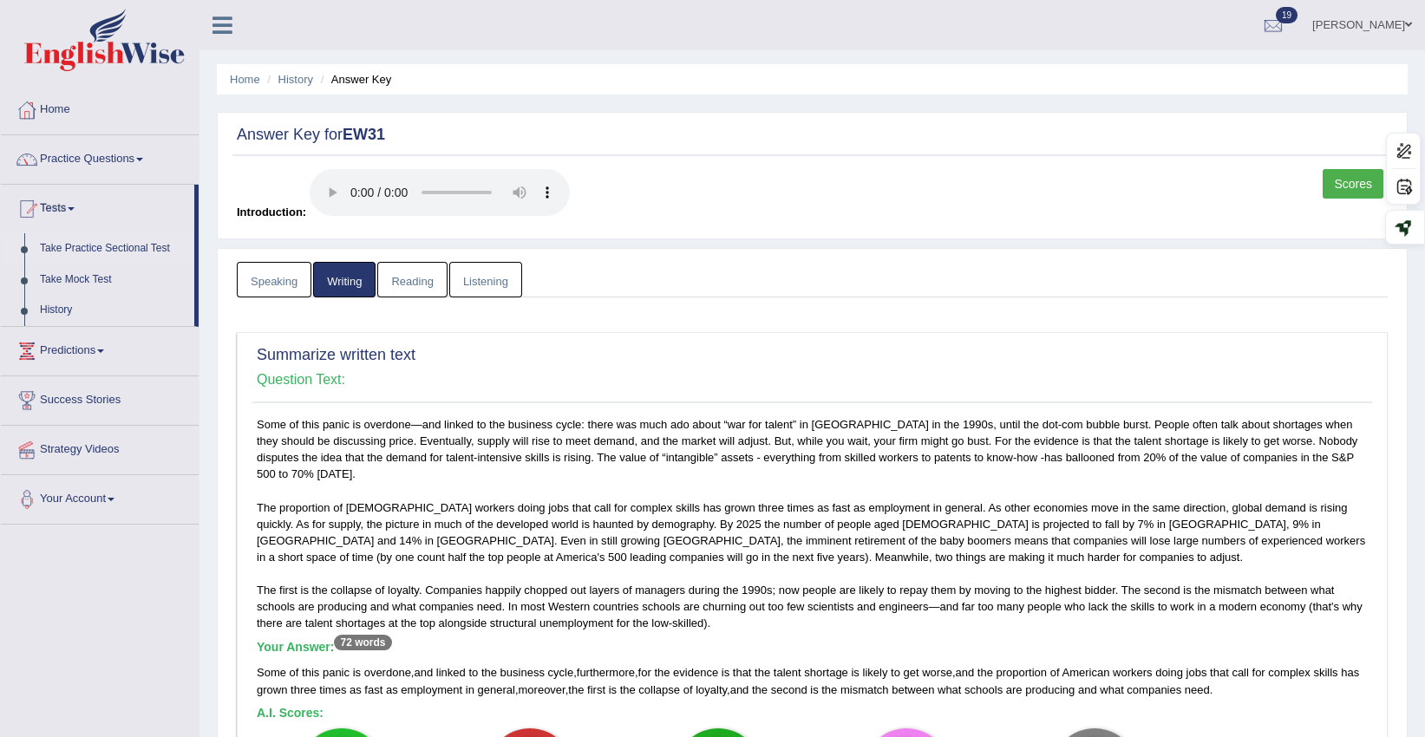
click at [104, 251] on link "Take Practice Sectional Test" at bounding box center [113, 248] width 162 height 31
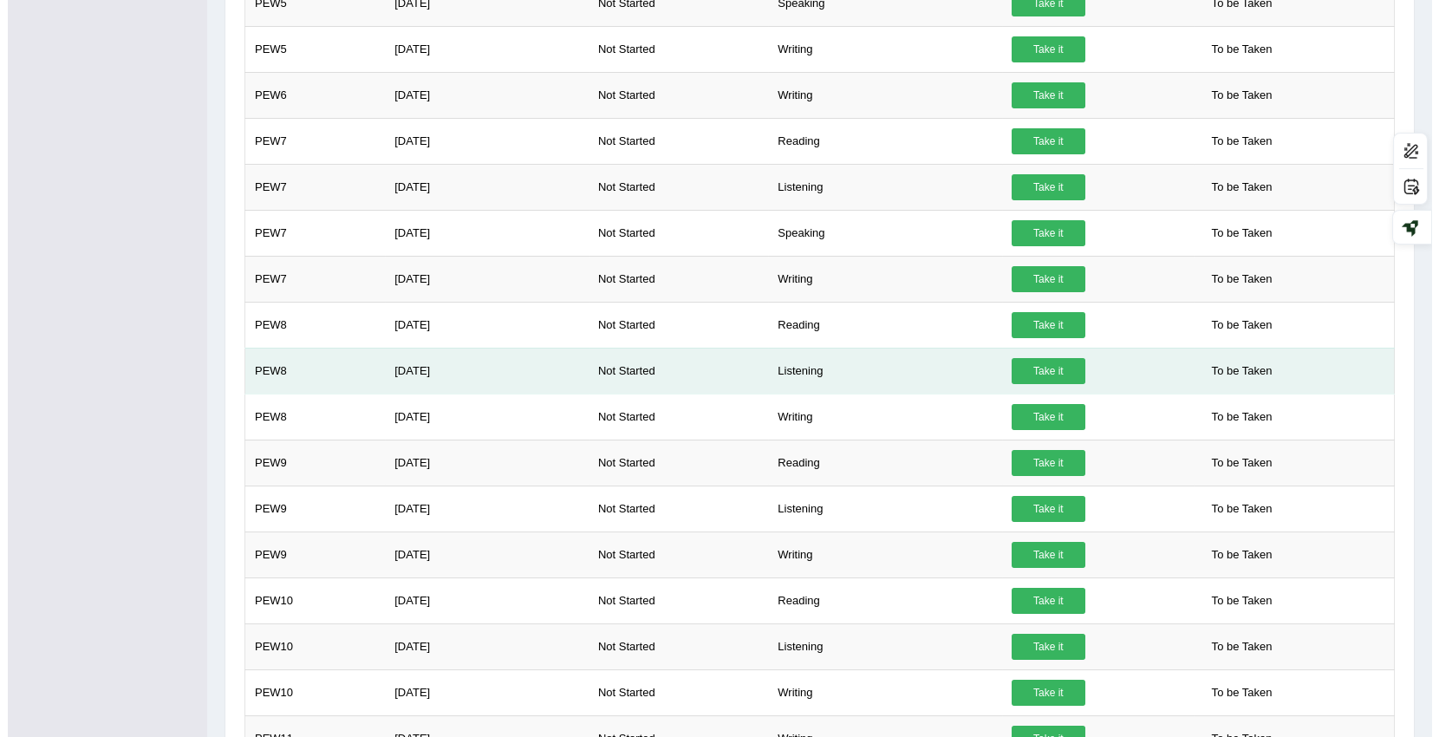
scroll to position [770, 0]
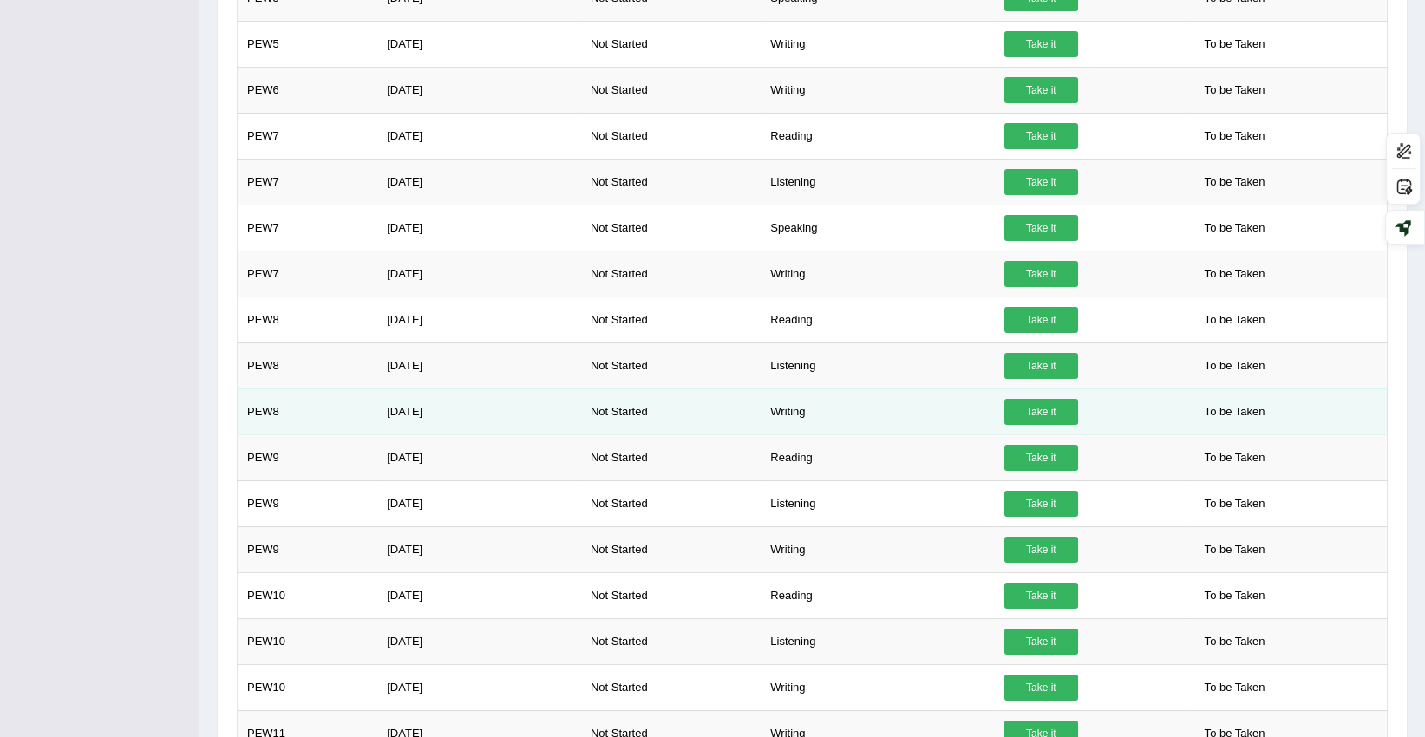
click at [1022, 408] on link "Take it" at bounding box center [1041, 412] width 74 height 26
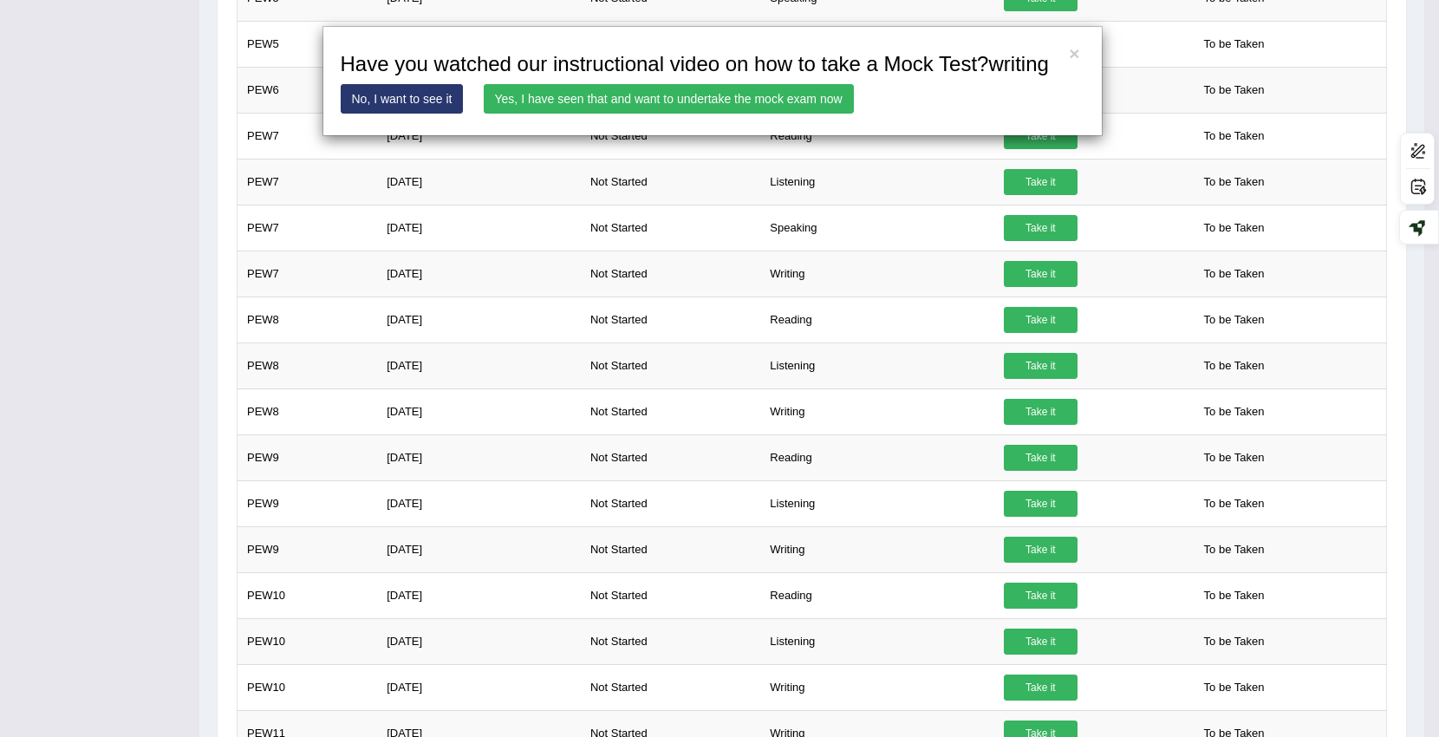
click at [624, 94] on link "Yes, I have seen that and want to undertake the mock exam now" at bounding box center [669, 98] width 370 height 29
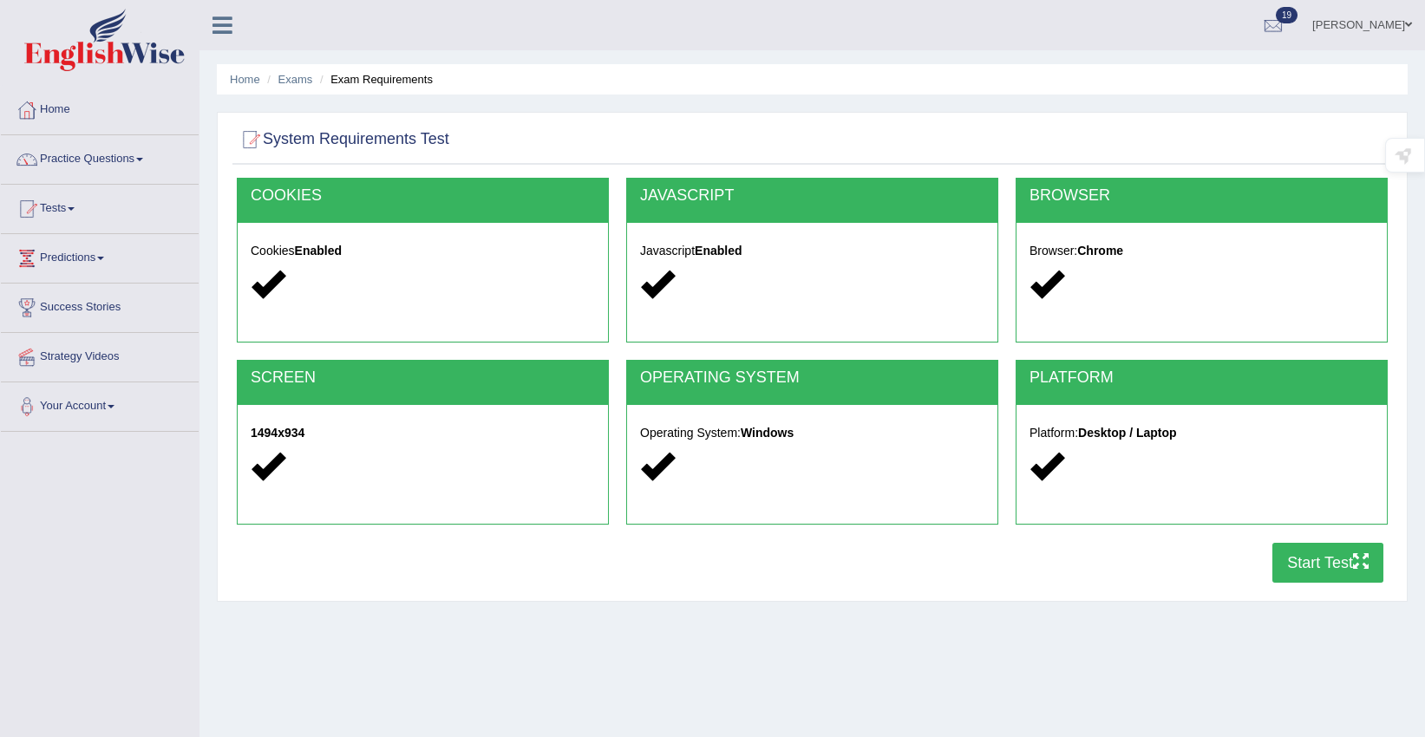
click at [1347, 558] on button "Start Test" at bounding box center [1327, 563] width 111 height 40
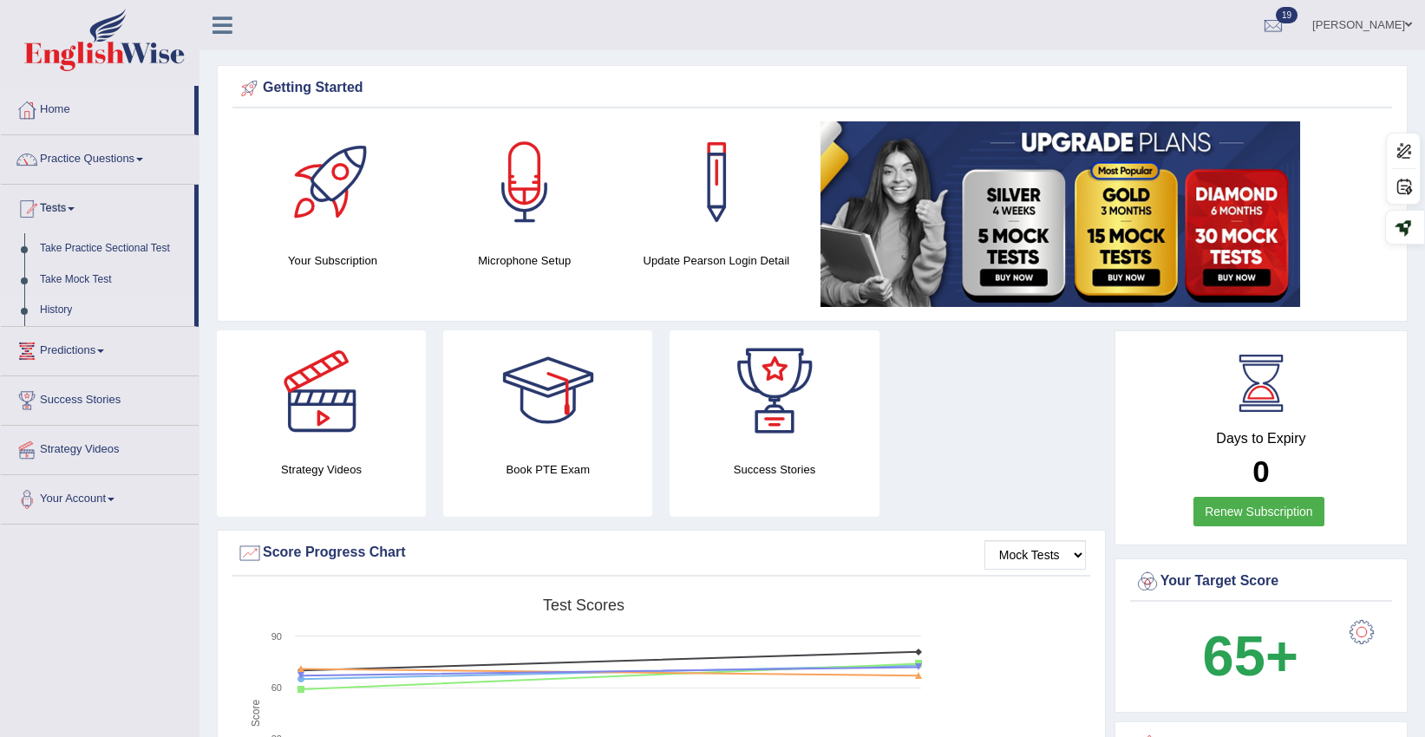
click at [60, 302] on link "History" at bounding box center [113, 310] width 162 height 31
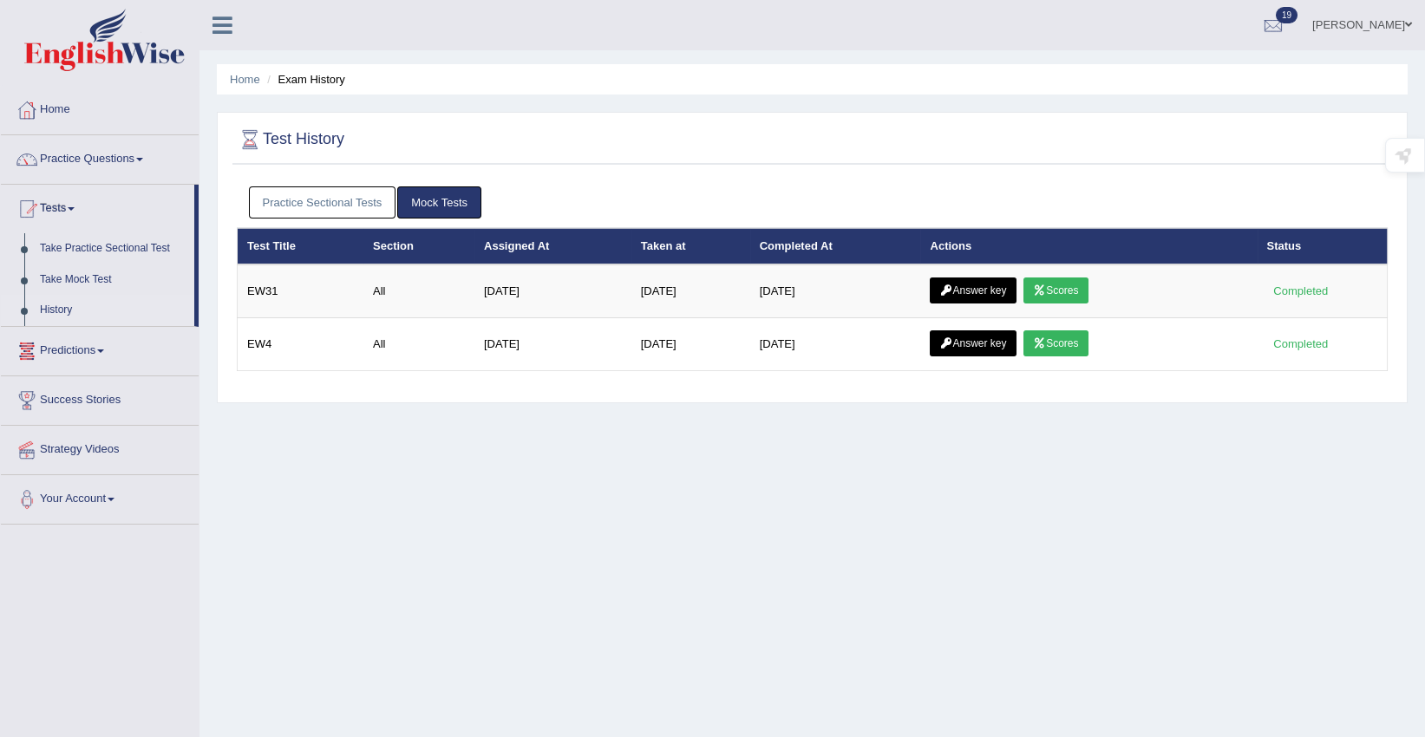
click at [336, 196] on link "Practice Sectional Tests" at bounding box center [322, 202] width 147 height 32
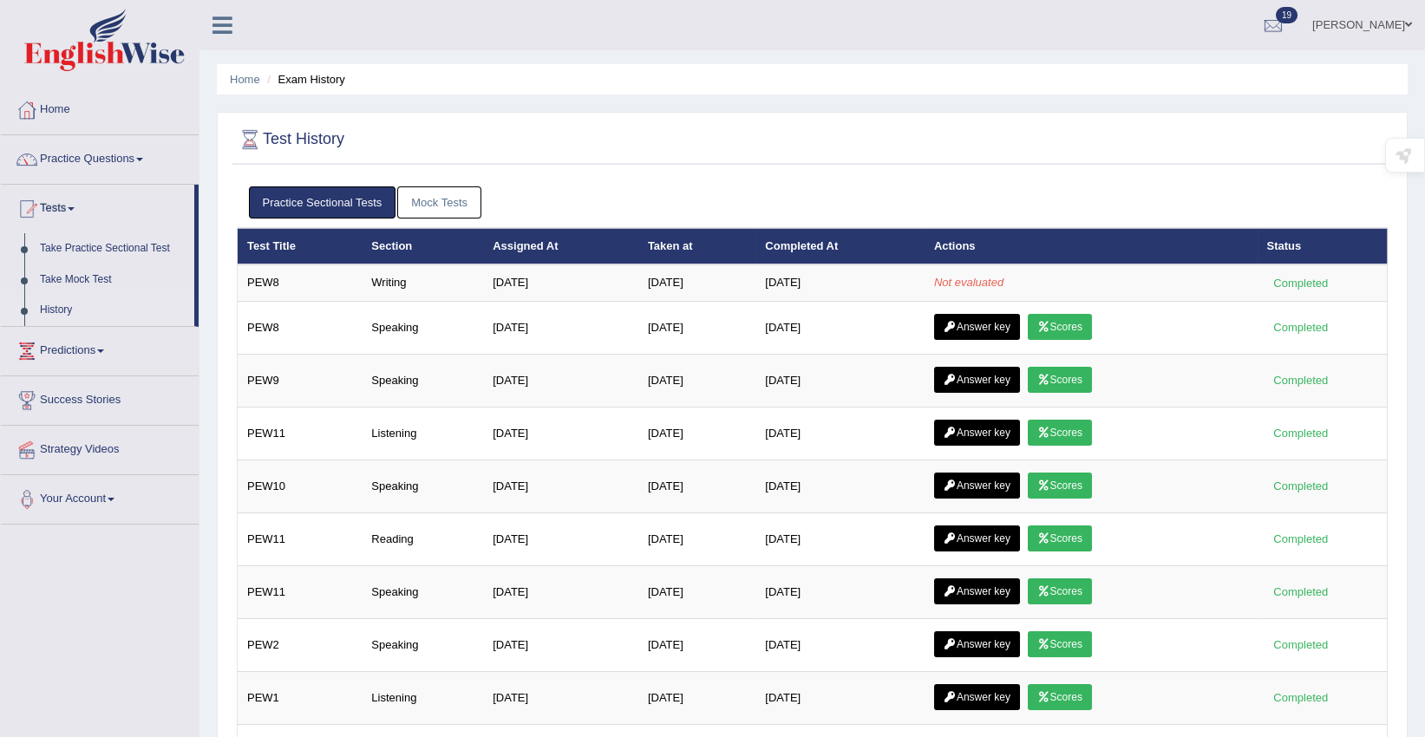
click at [430, 200] on link "Mock Tests" at bounding box center [439, 202] width 84 height 32
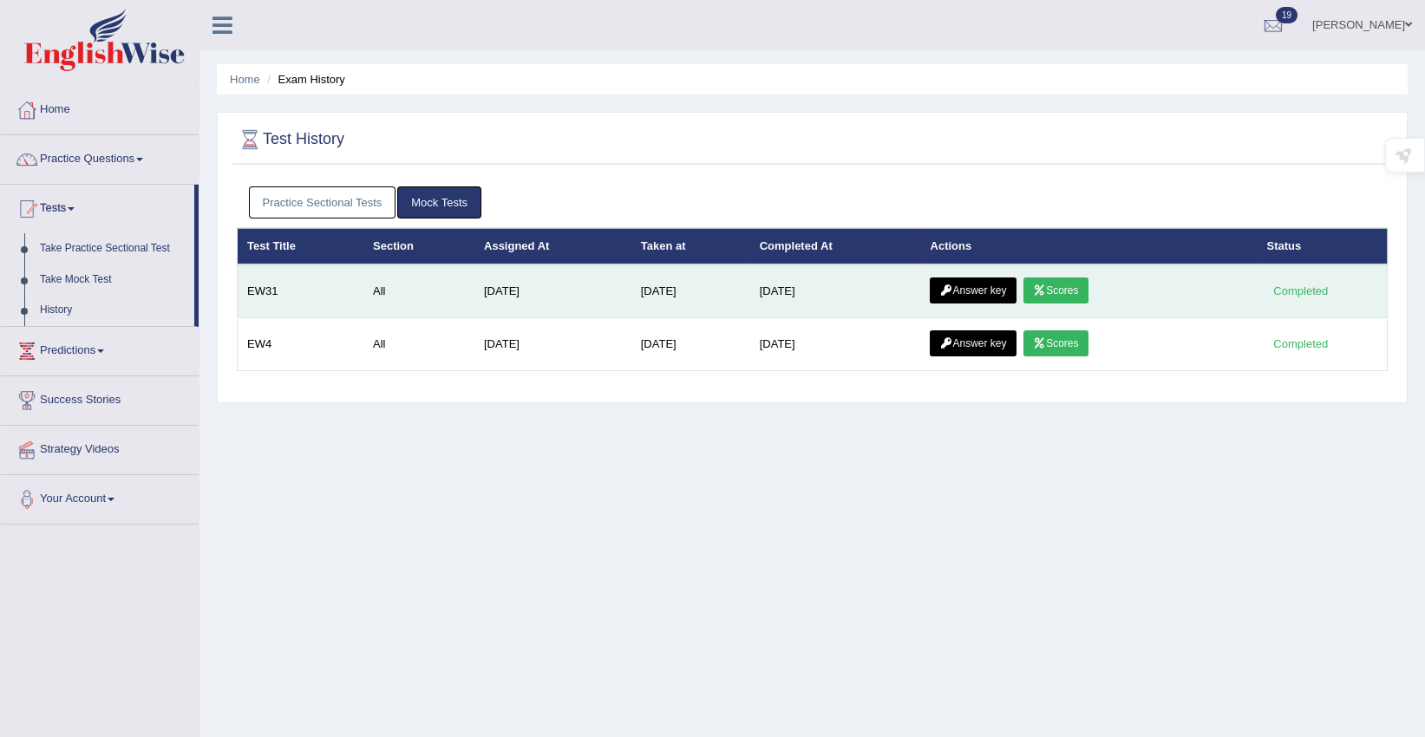
click at [1076, 290] on link "Scores" at bounding box center [1055, 290] width 64 height 26
